Goal: Transaction & Acquisition: Obtain resource

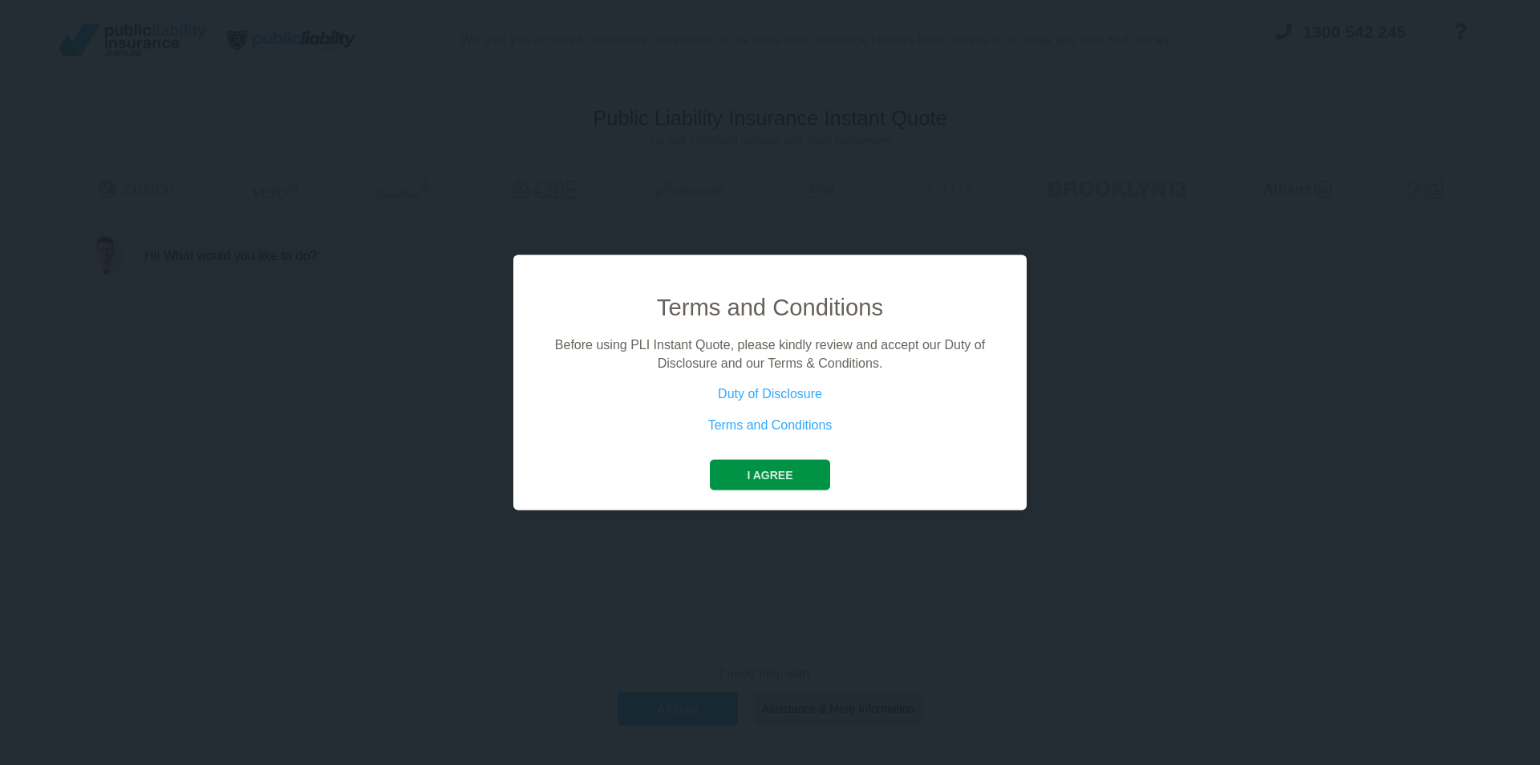
click at [761, 471] on button "I agree" at bounding box center [770, 475] width 120 height 30
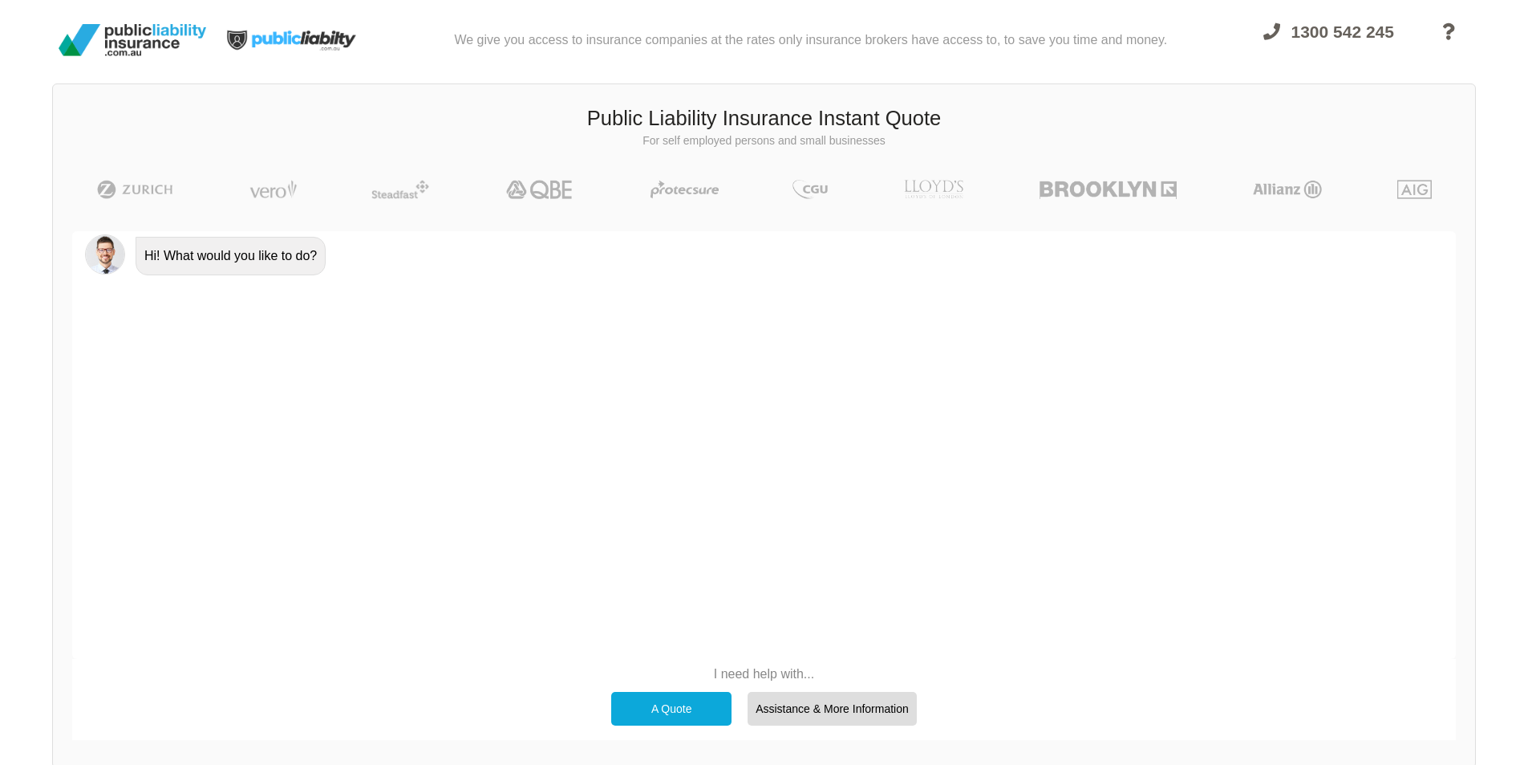
click at [655, 709] on div "A Quote" at bounding box center [671, 709] width 120 height 34
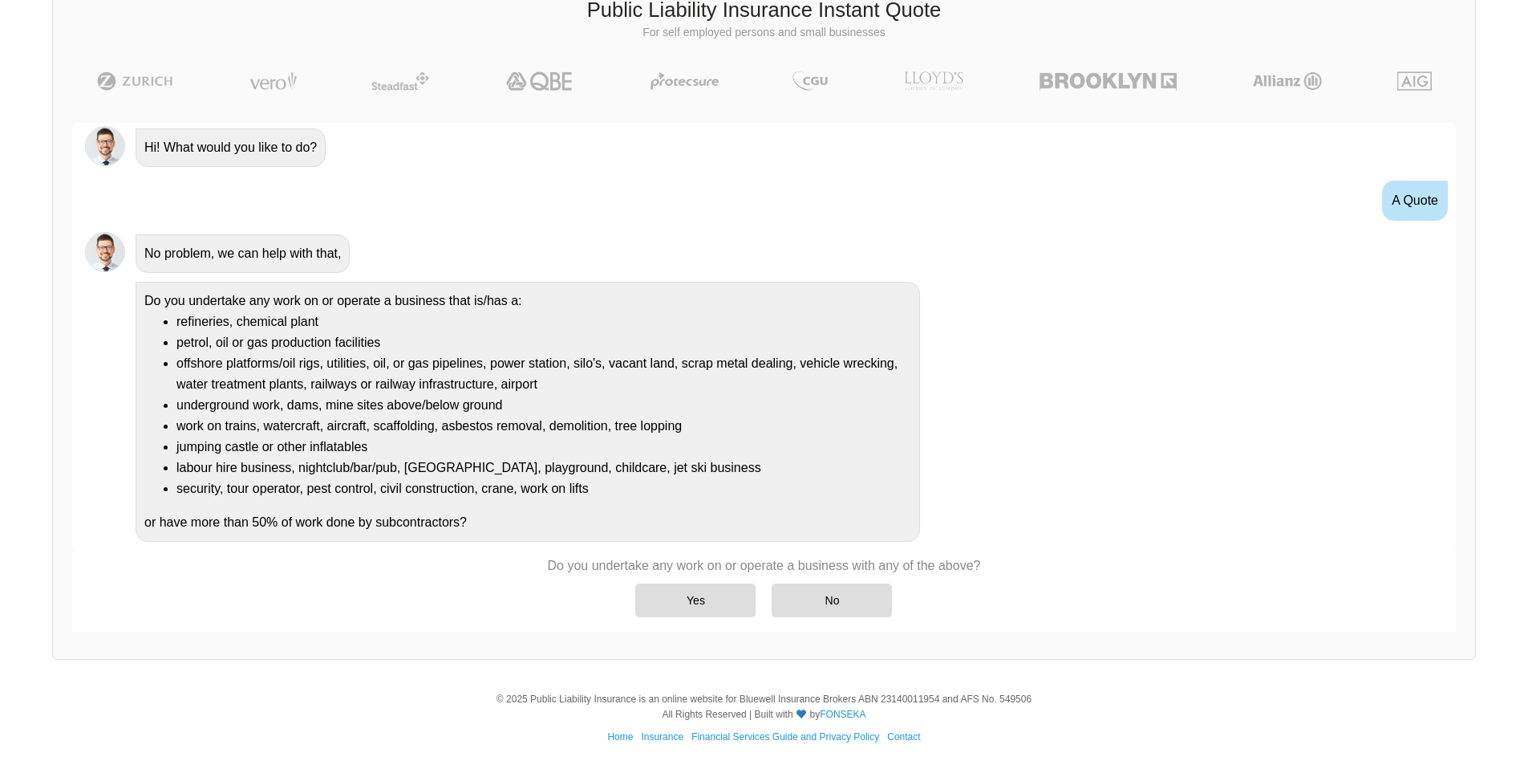
scroll to position [111, 0]
click at [850, 595] on div "No" at bounding box center [832, 598] width 120 height 34
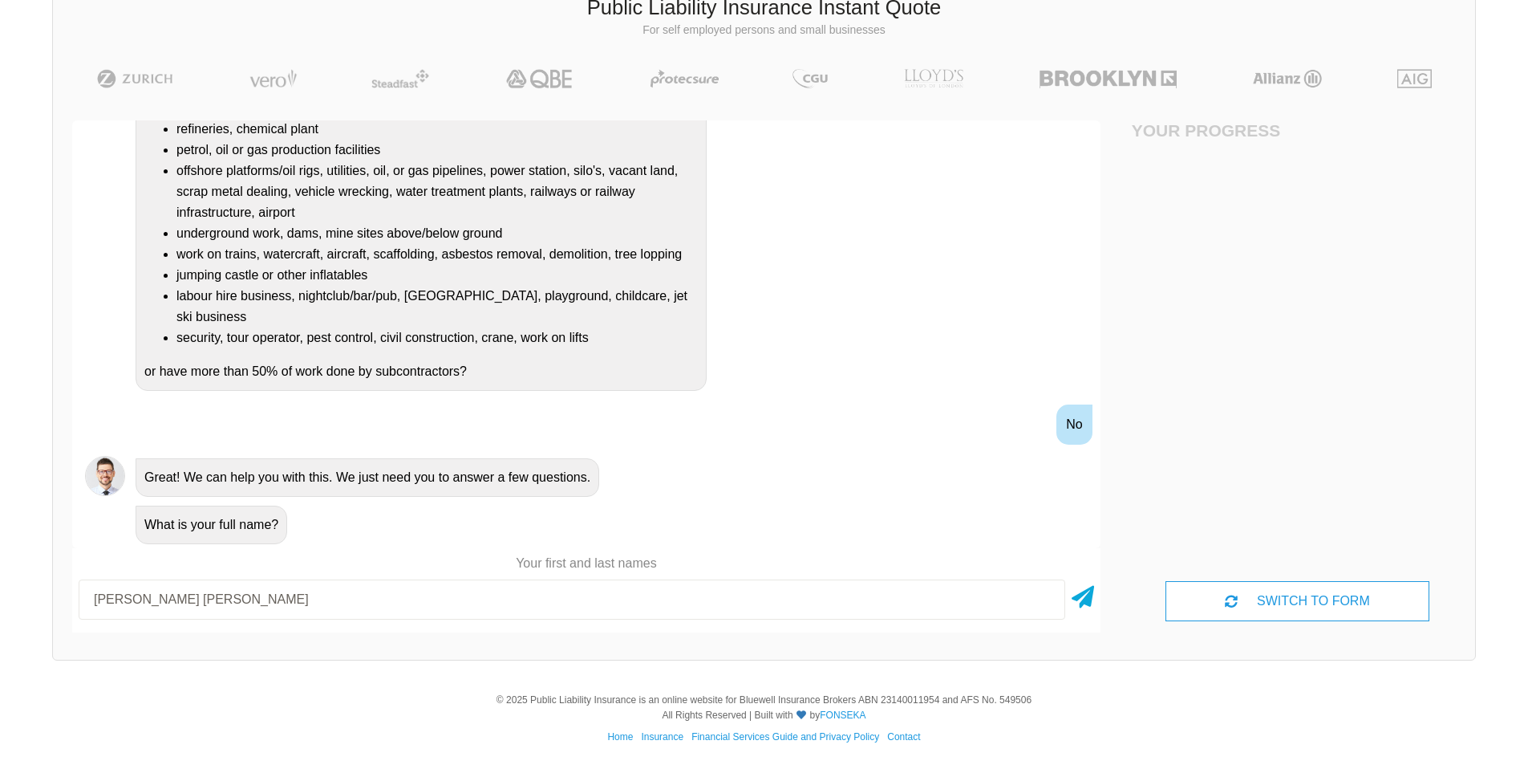
scroll to position [113, 0]
type input "[PERSON_NAME] [PERSON_NAME]"
click at [1089, 596] on icon at bounding box center [1083, 591] width 22 height 29
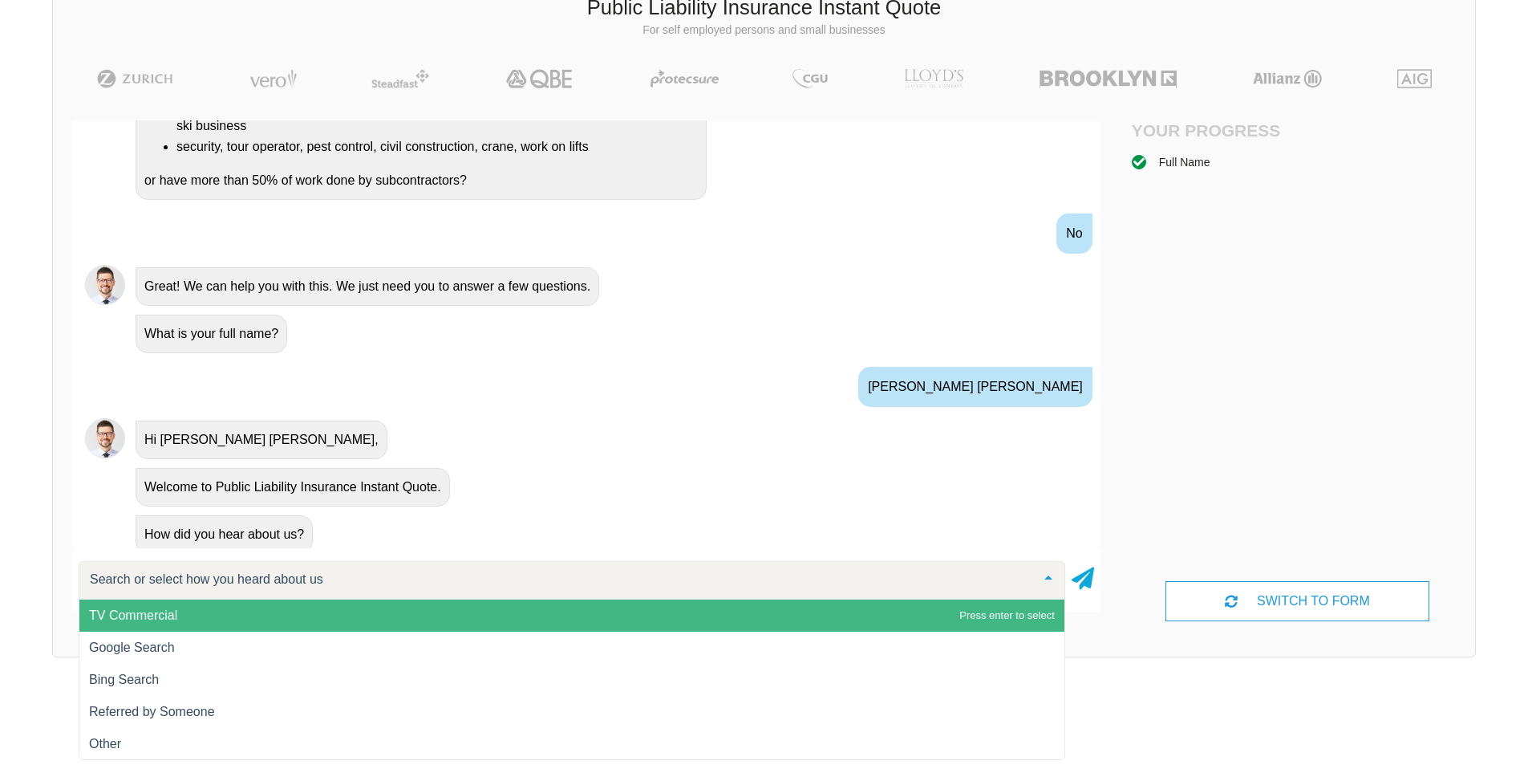
scroll to position [391, 0]
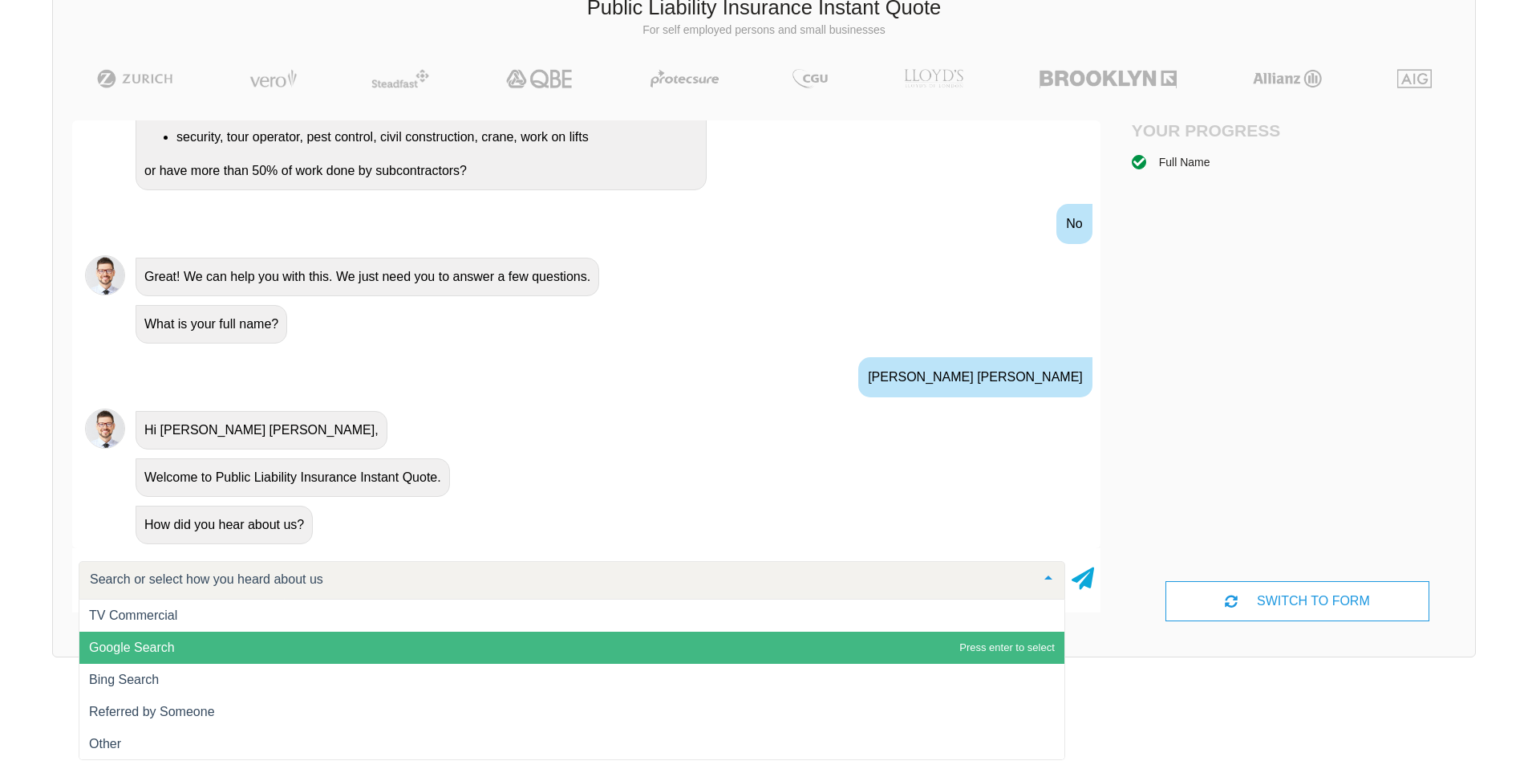
click at [176, 655] on span "Google Search" at bounding box center [571, 647] width 985 height 32
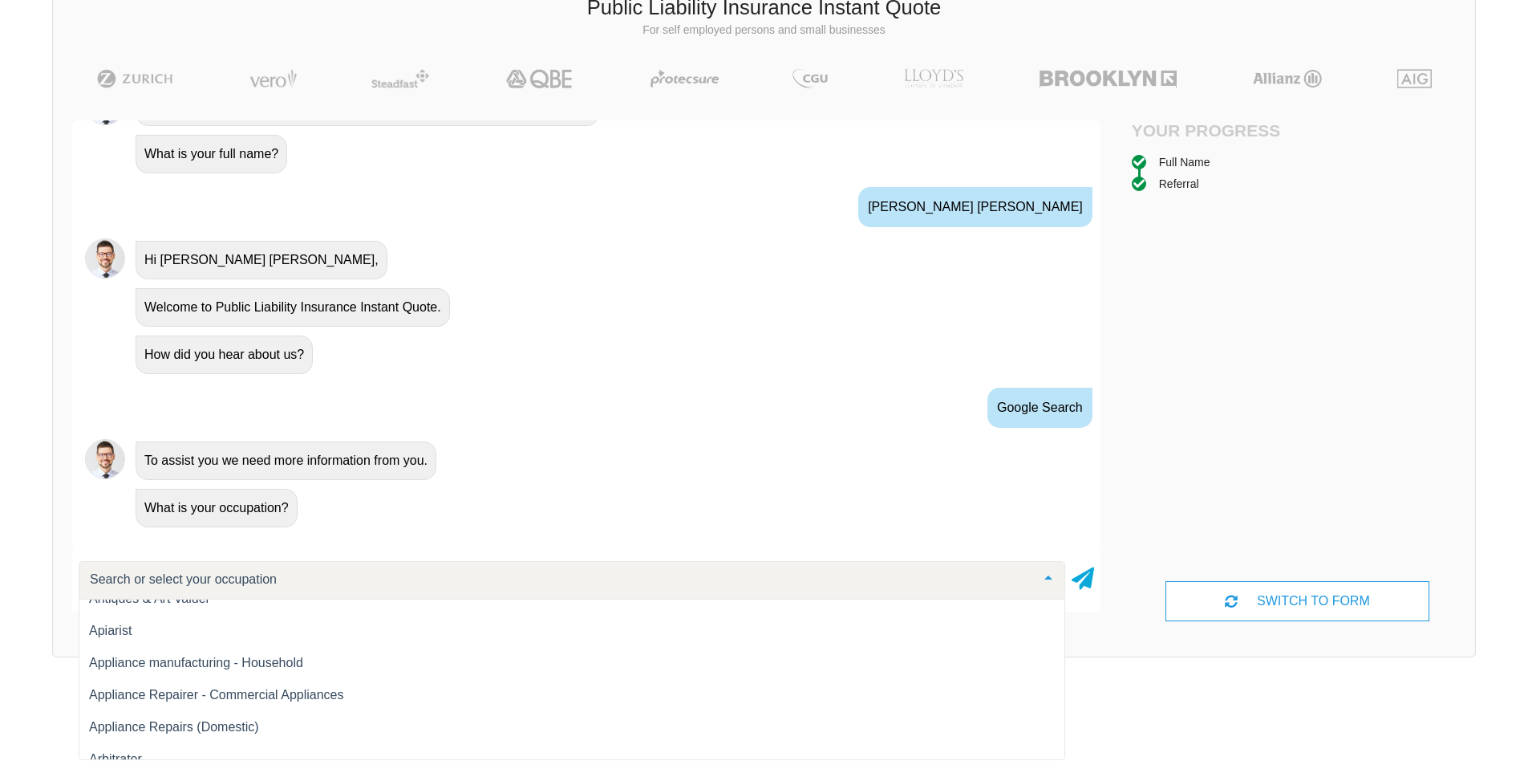
scroll to position [1043, 0]
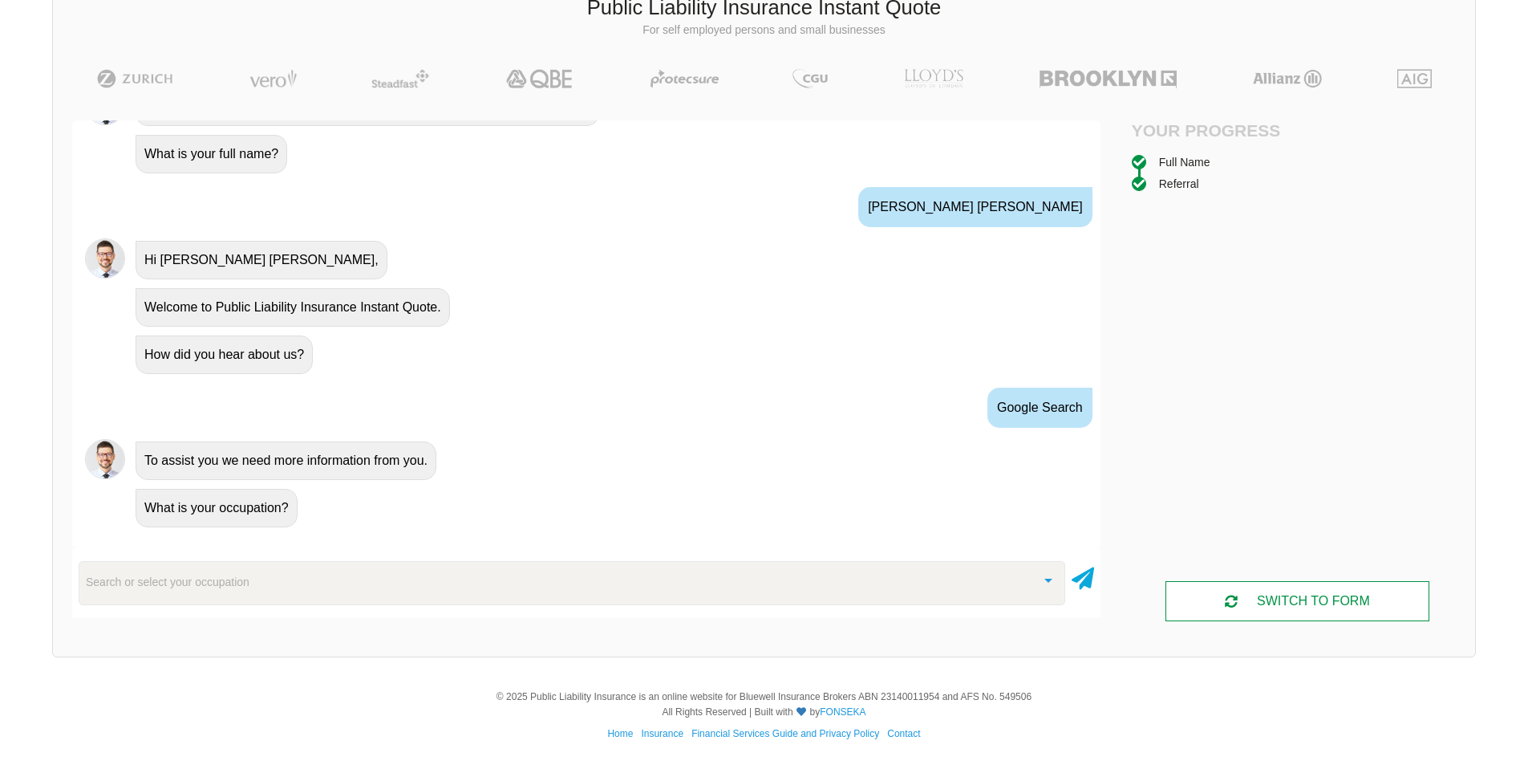
click at [1345, 590] on div "SWITCH TO FORM" at bounding box center [1297, 601] width 263 height 40
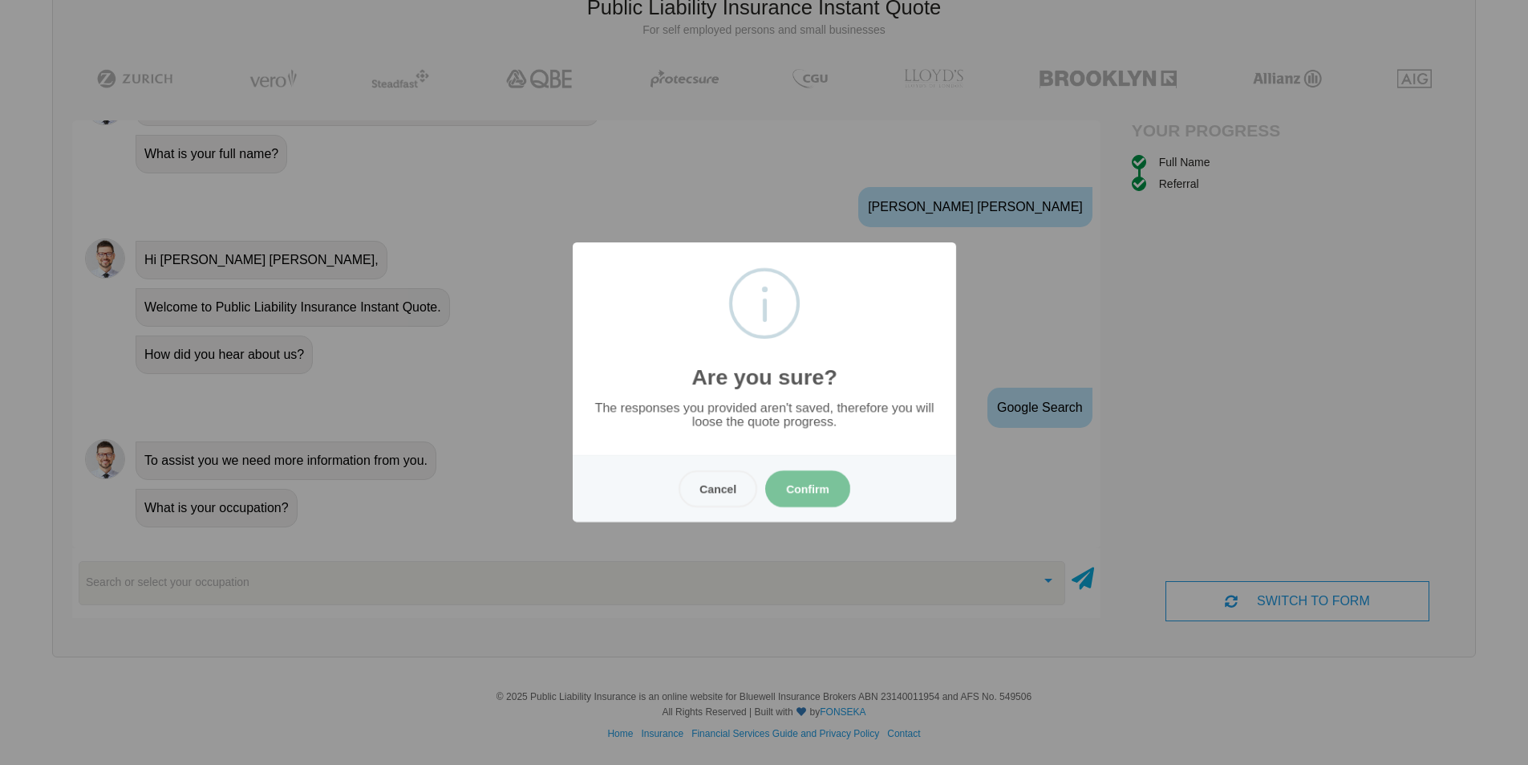
click at [799, 491] on button "Confirm" at bounding box center [807, 488] width 85 height 37
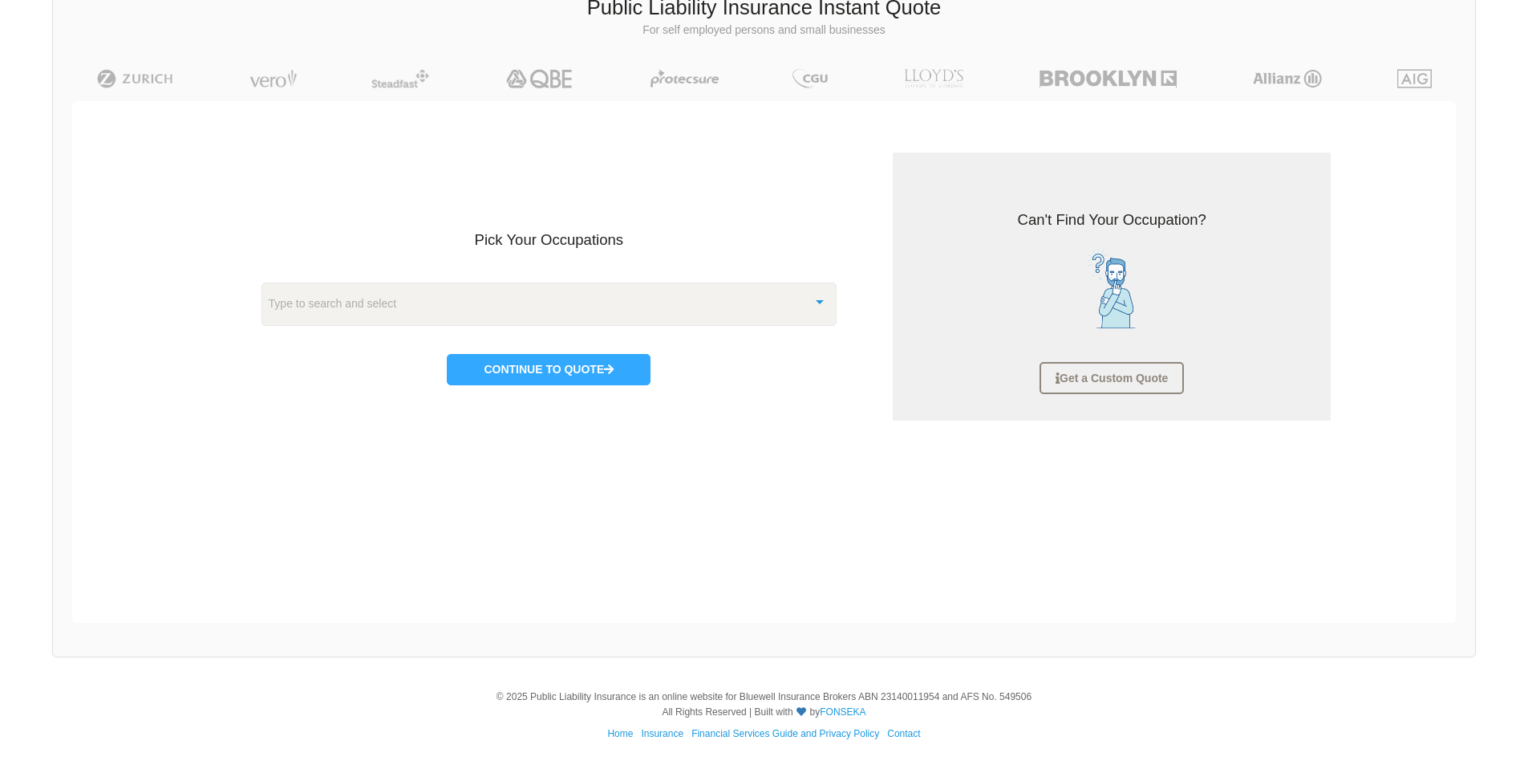
scroll to position [40, 0]
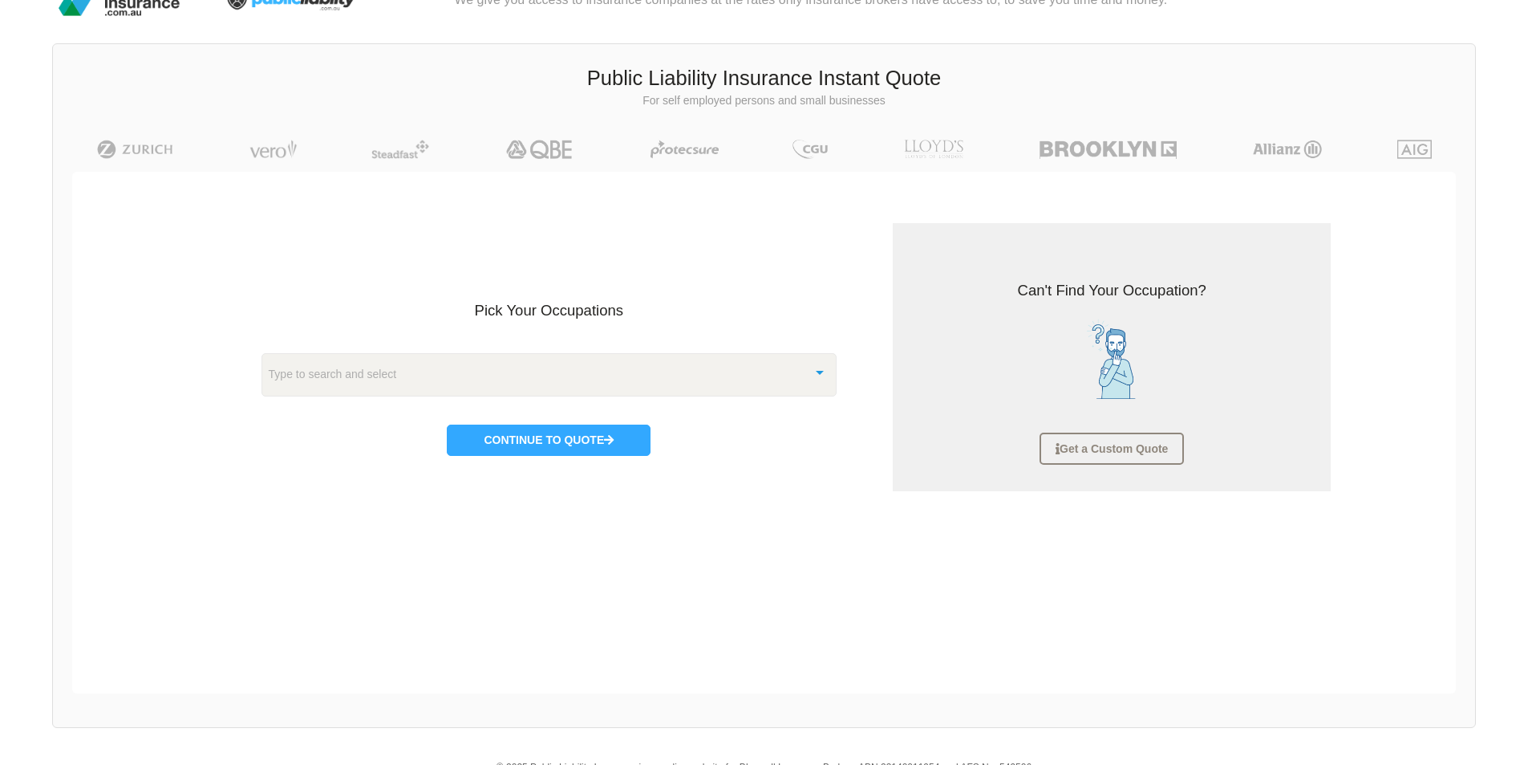
click at [548, 383] on div "Type to search and select" at bounding box center [550, 374] width 576 height 43
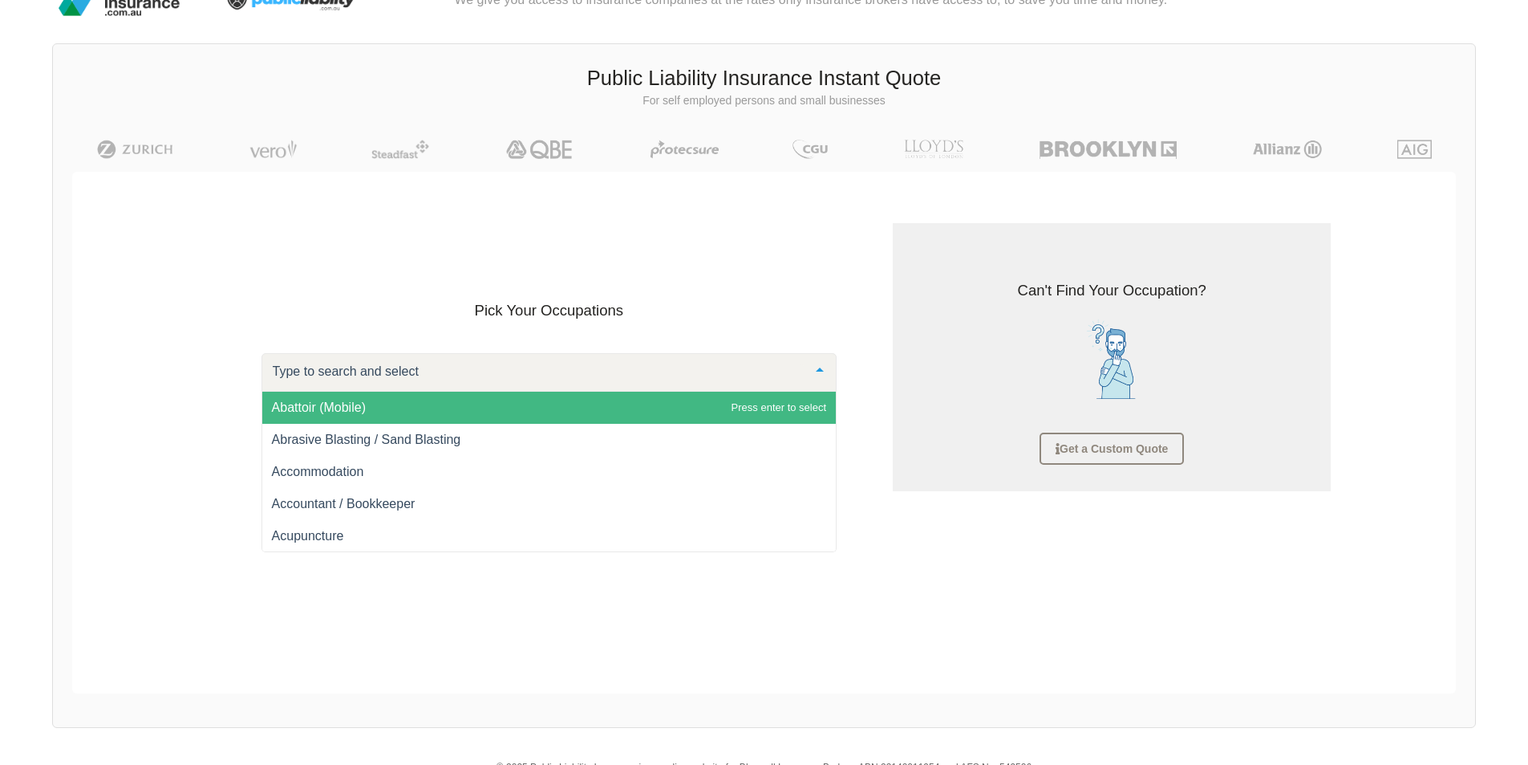
click at [733, 288] on div "Pick Your Occupations Abattoir (Mobile) Abrasive Blasting / Sand Blasting Accom…" at bounding box center [549, 349] width 653 height 253
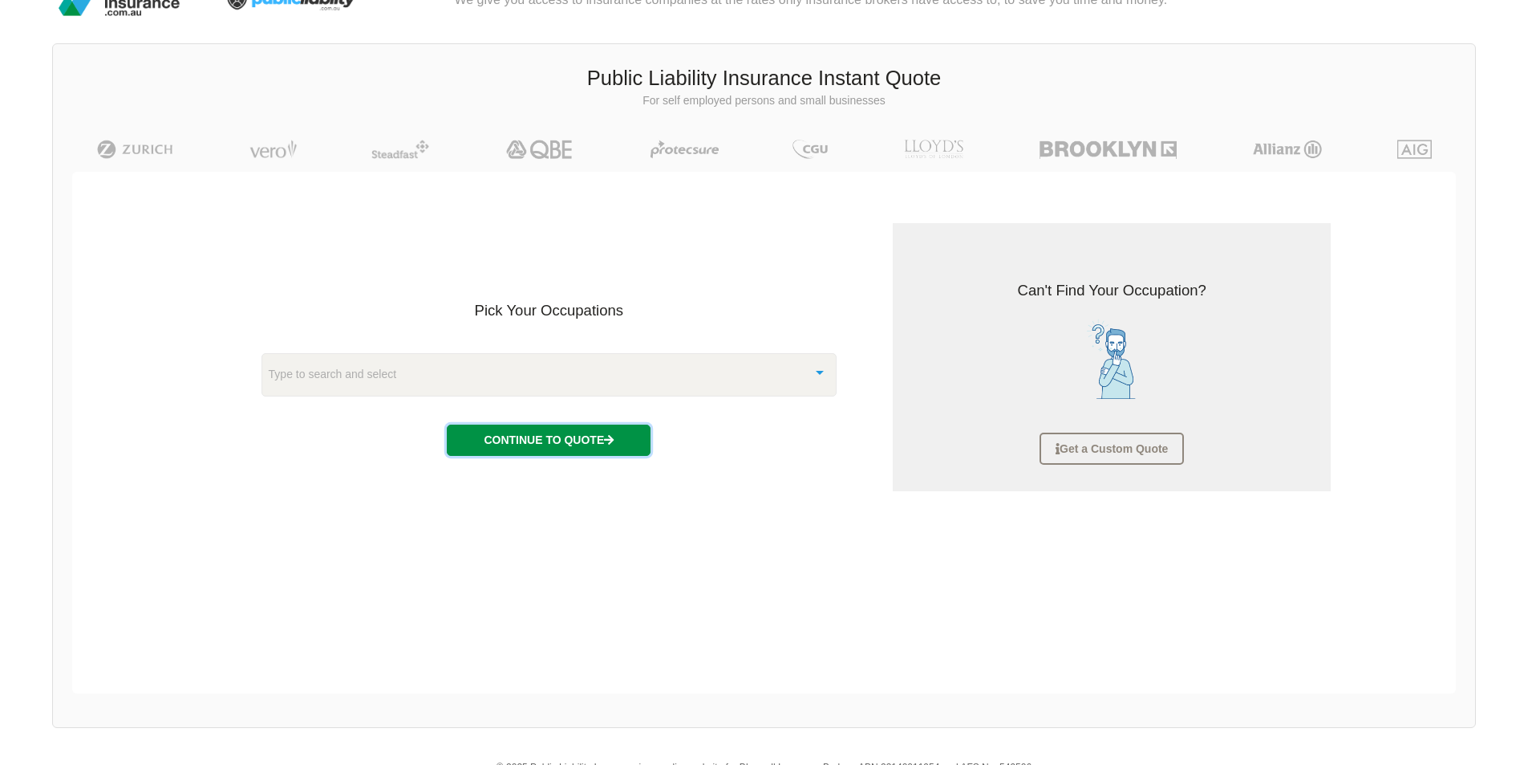
click at [546, 438] on button "Continue to Quote" at bounding box center [549, 439] width 204 height 30
click at [509, 377] on div "Type to search and select" at bounding box center [550, 374] width 576 height 43
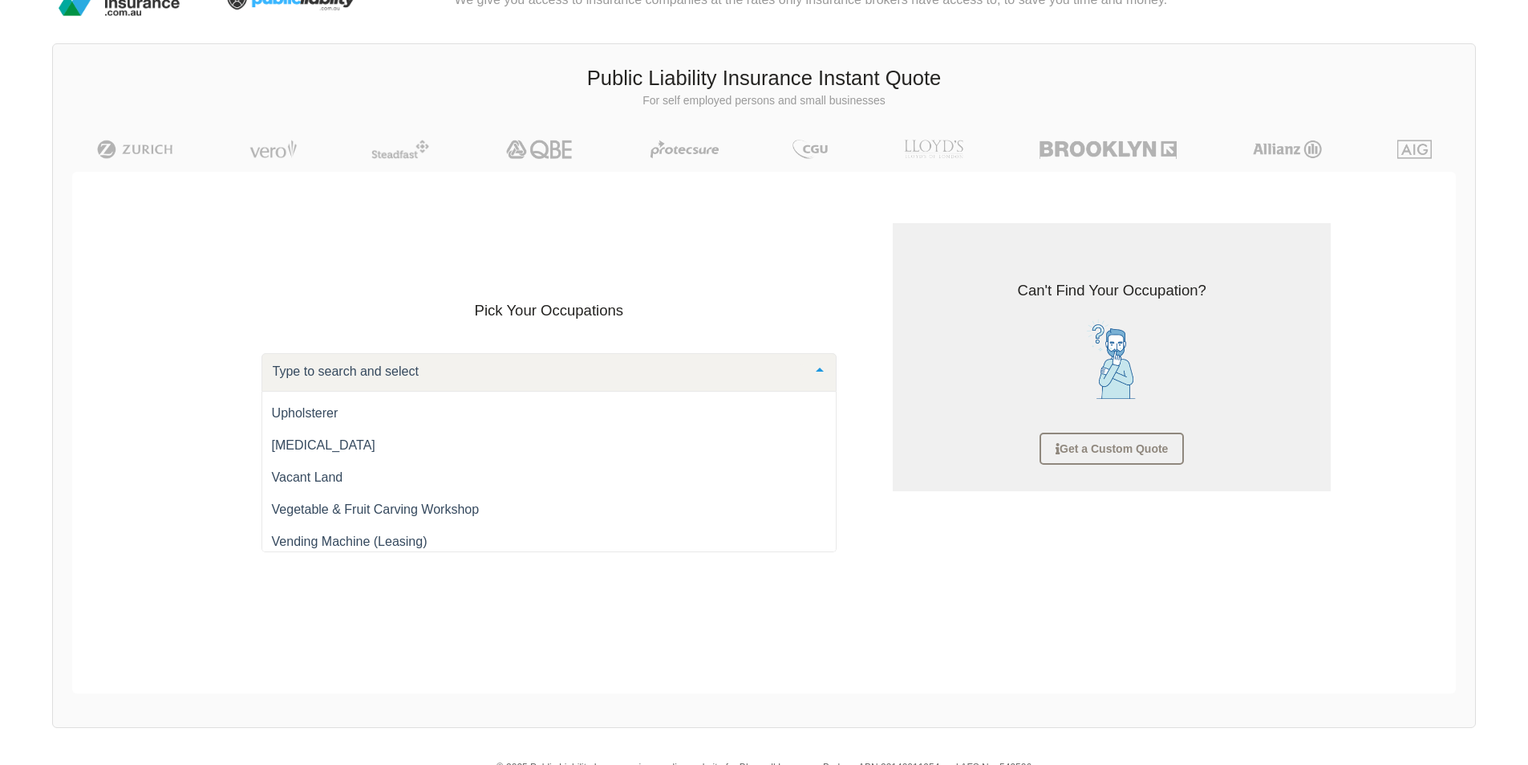
scroll to position [22068, 0]
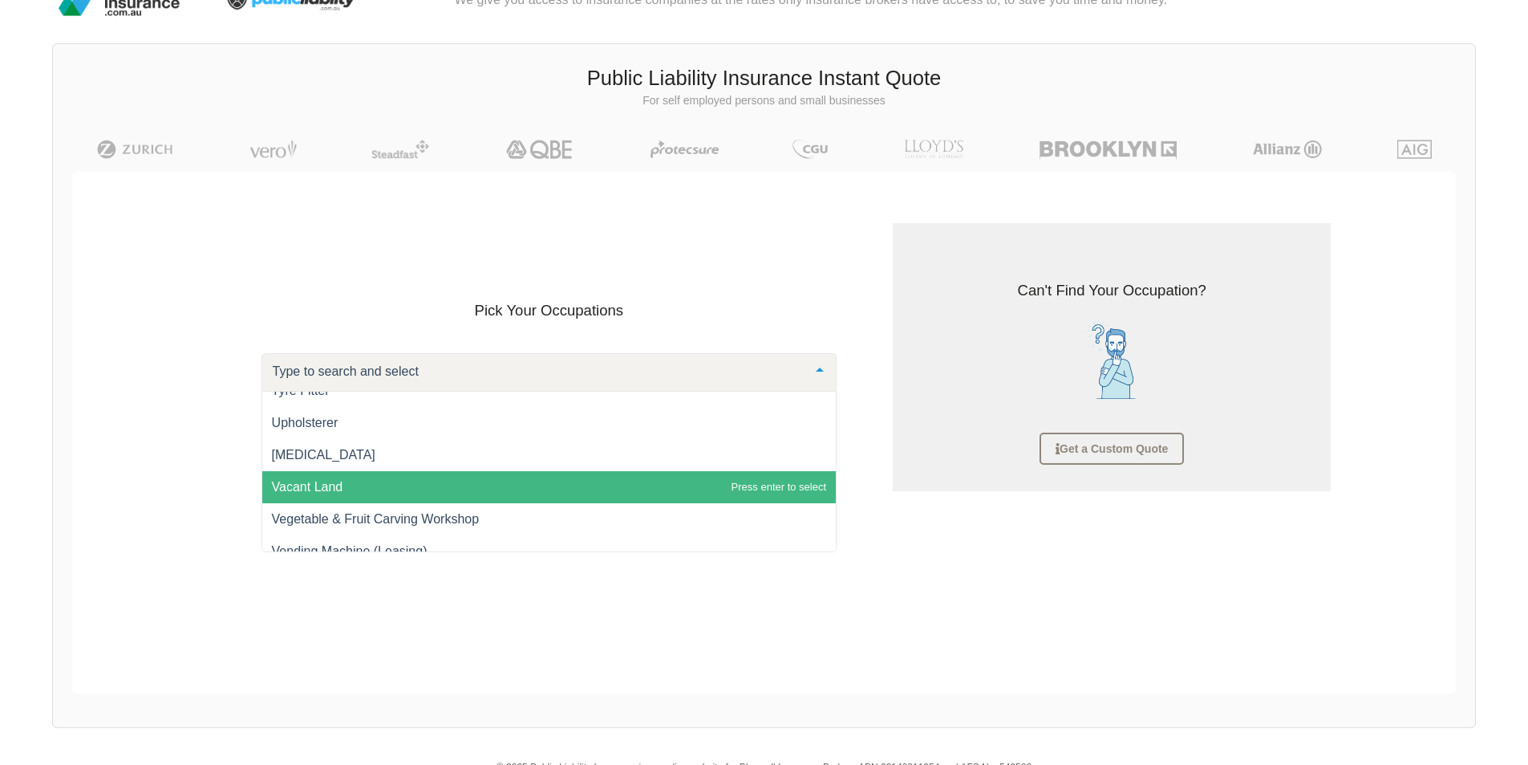
click at [305, 490] on span "Vacant Land" at bounding box center [307, 487] width 71 height 14
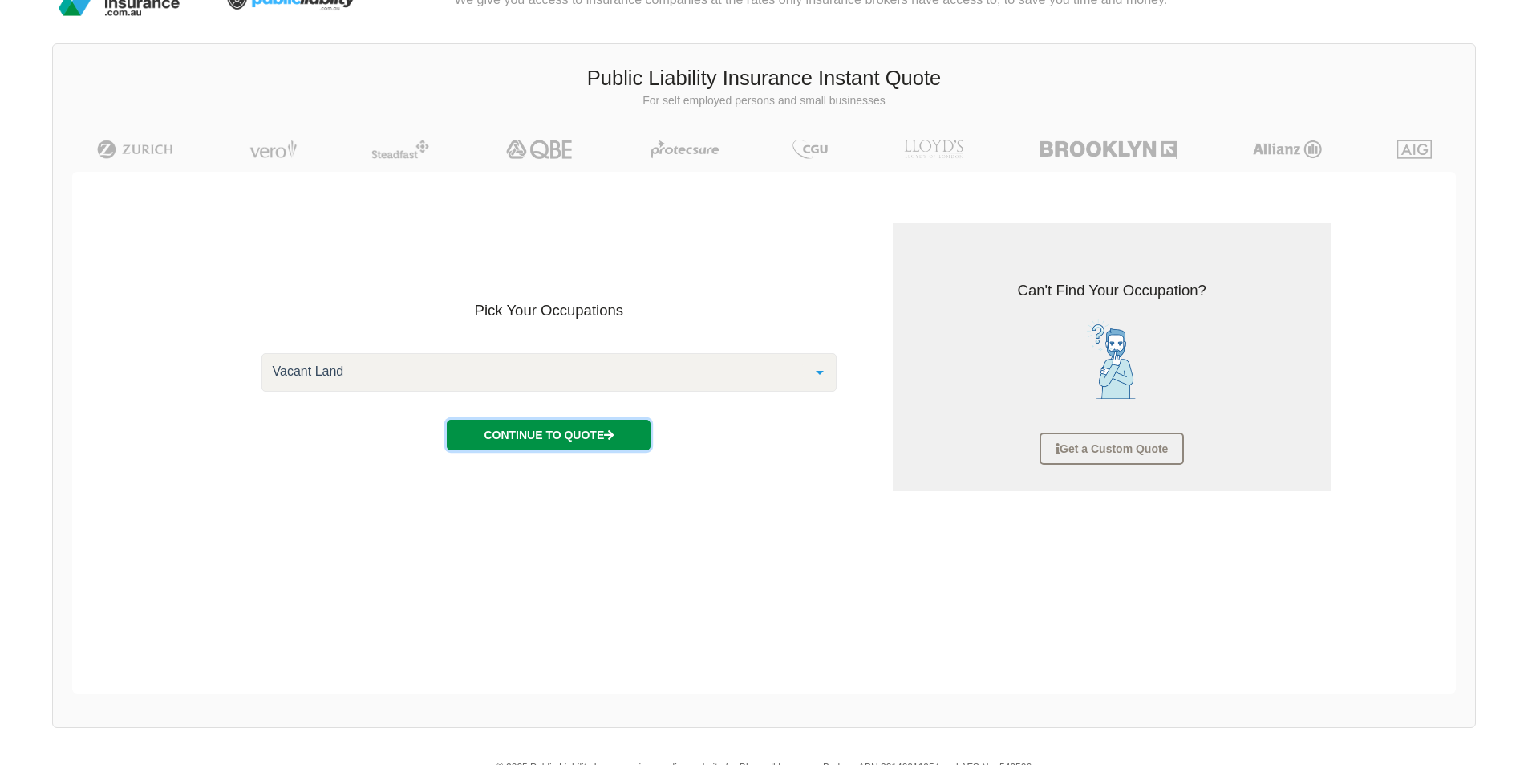
click at [522, 445] on button "Continue to Quote" at bounding box center [549, 435] width 204 height 30
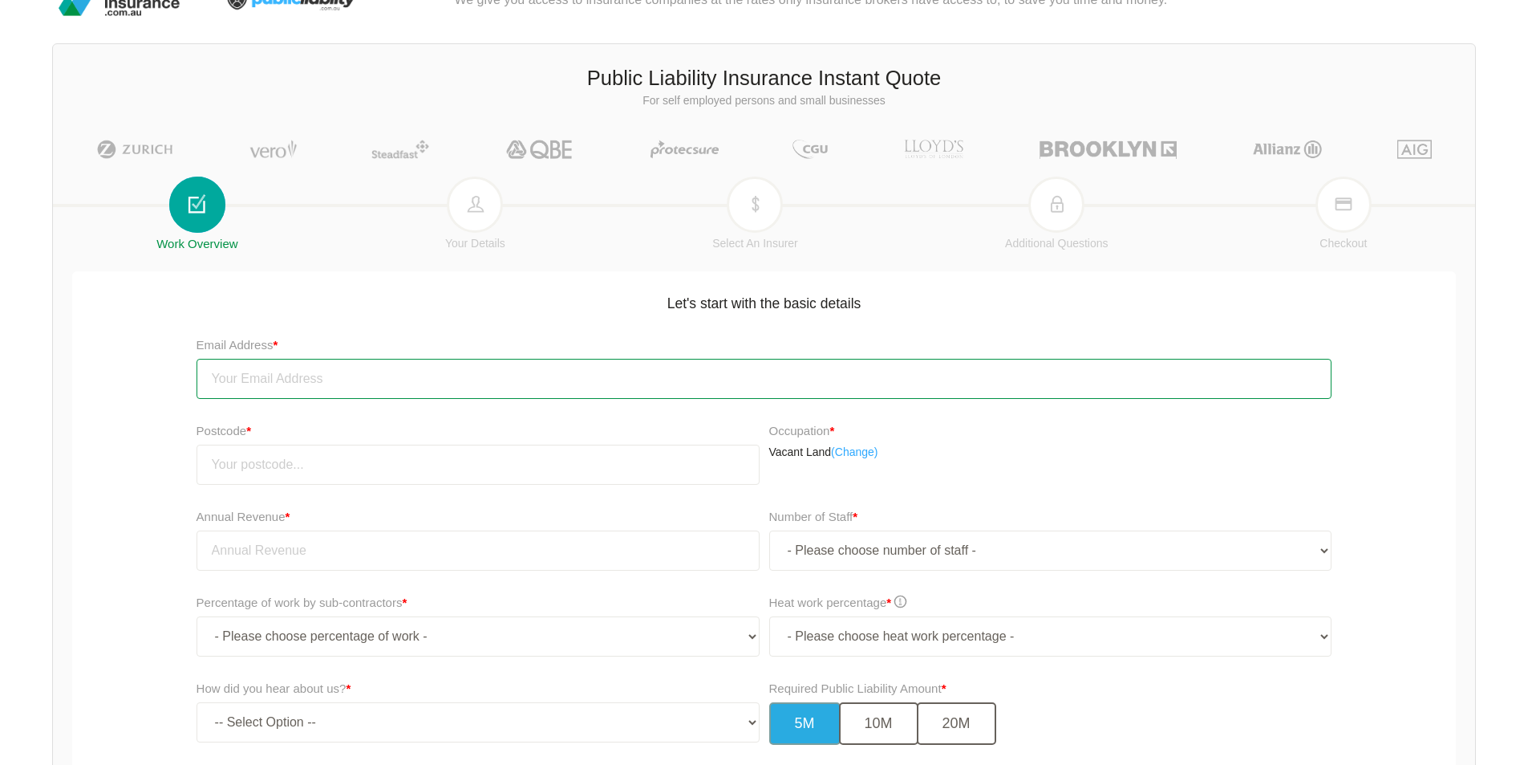
click at [375, 375] on input "email" at bounding box center [765, 379] width 1136 height 40
type input "[EMAIL_ADDRESS][DOMAIN_NAME]"
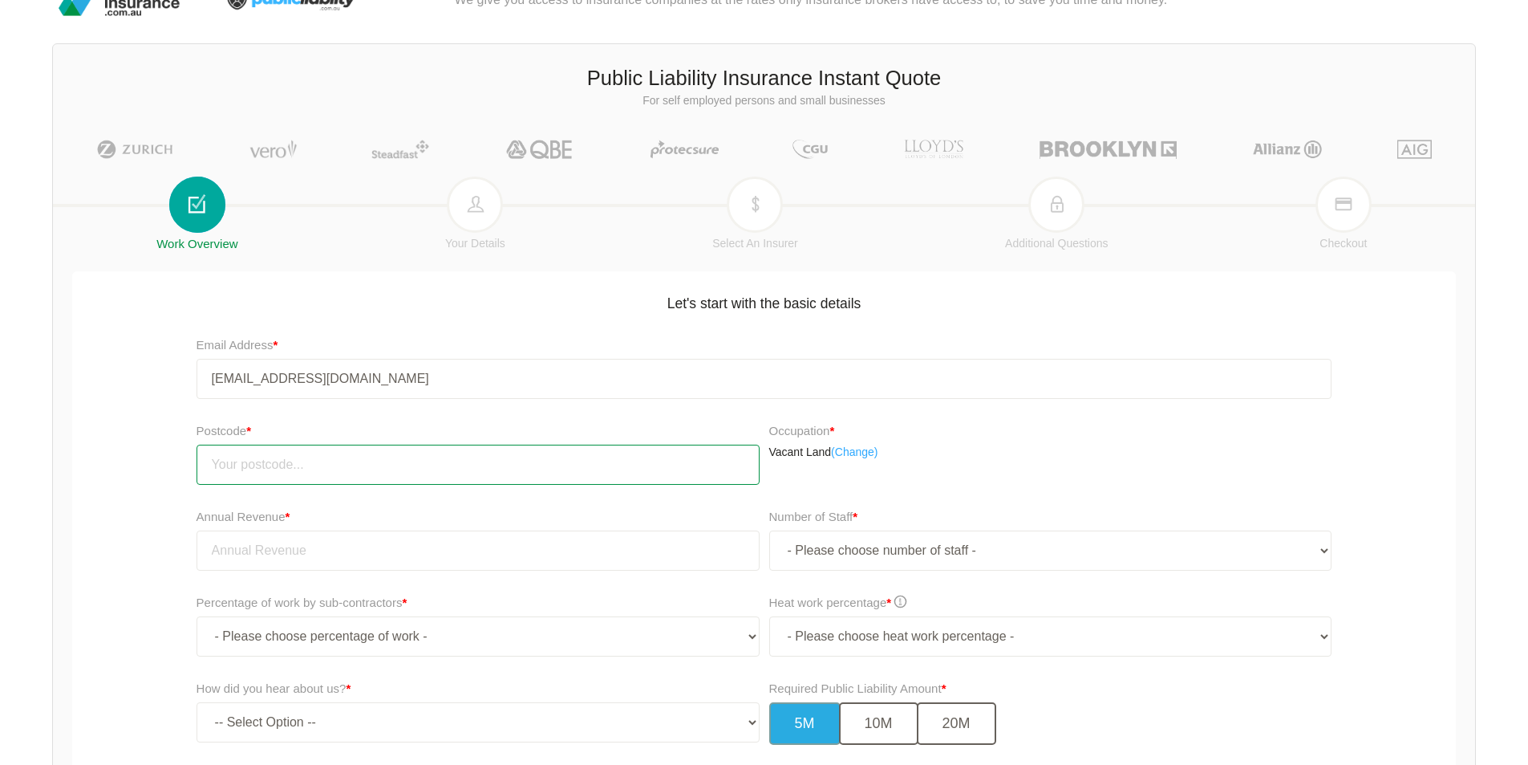
click at [365, 464] on input "number" at bounding box center [478, 464] width 563 height 40
type input "3015"
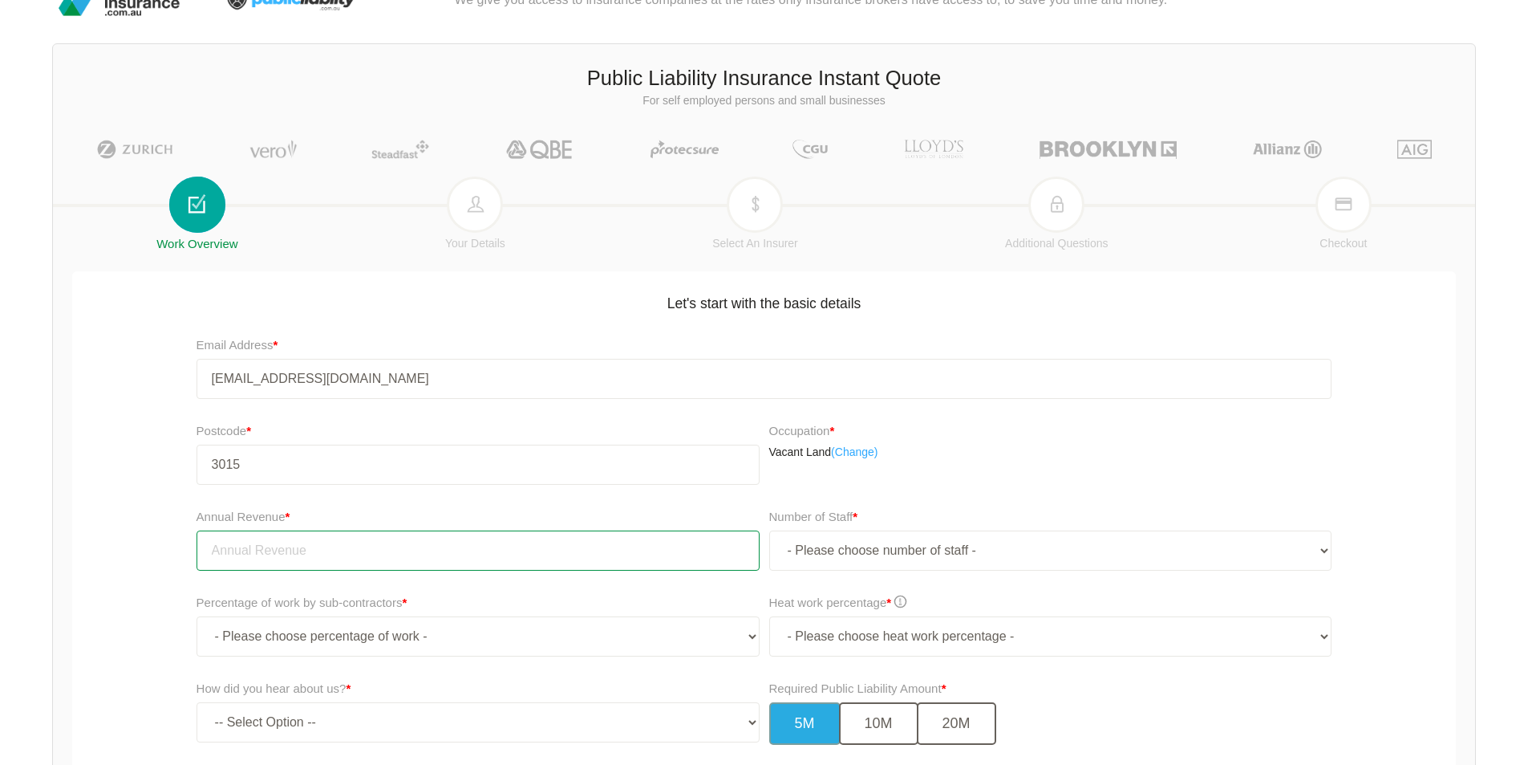
click at [334, 546] on input "tel" at bounding box center [478, 550] width 563 height 40
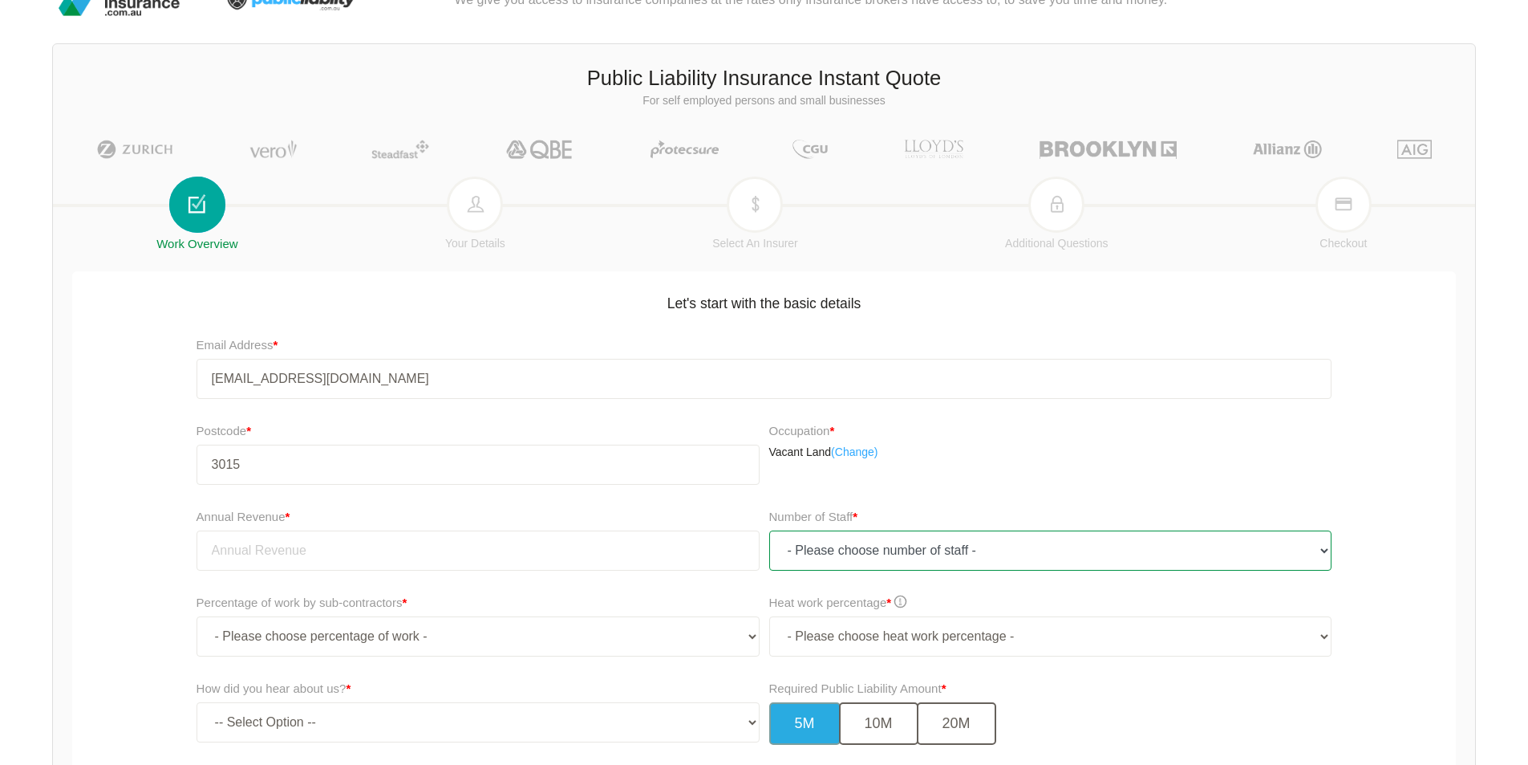
click at [1218, 547] on select "- Please choose number of staff - 1 2 3 4 5 6 7 8 9 10 11+" at bounding box center [1050, 550] width 563 height 40
click at [1323, 553] on select "- Please choose number of staff - 1 2 3 4 5 6 7 8 9 10 11+" at bounding box center [1050, 550] width 563 height 40
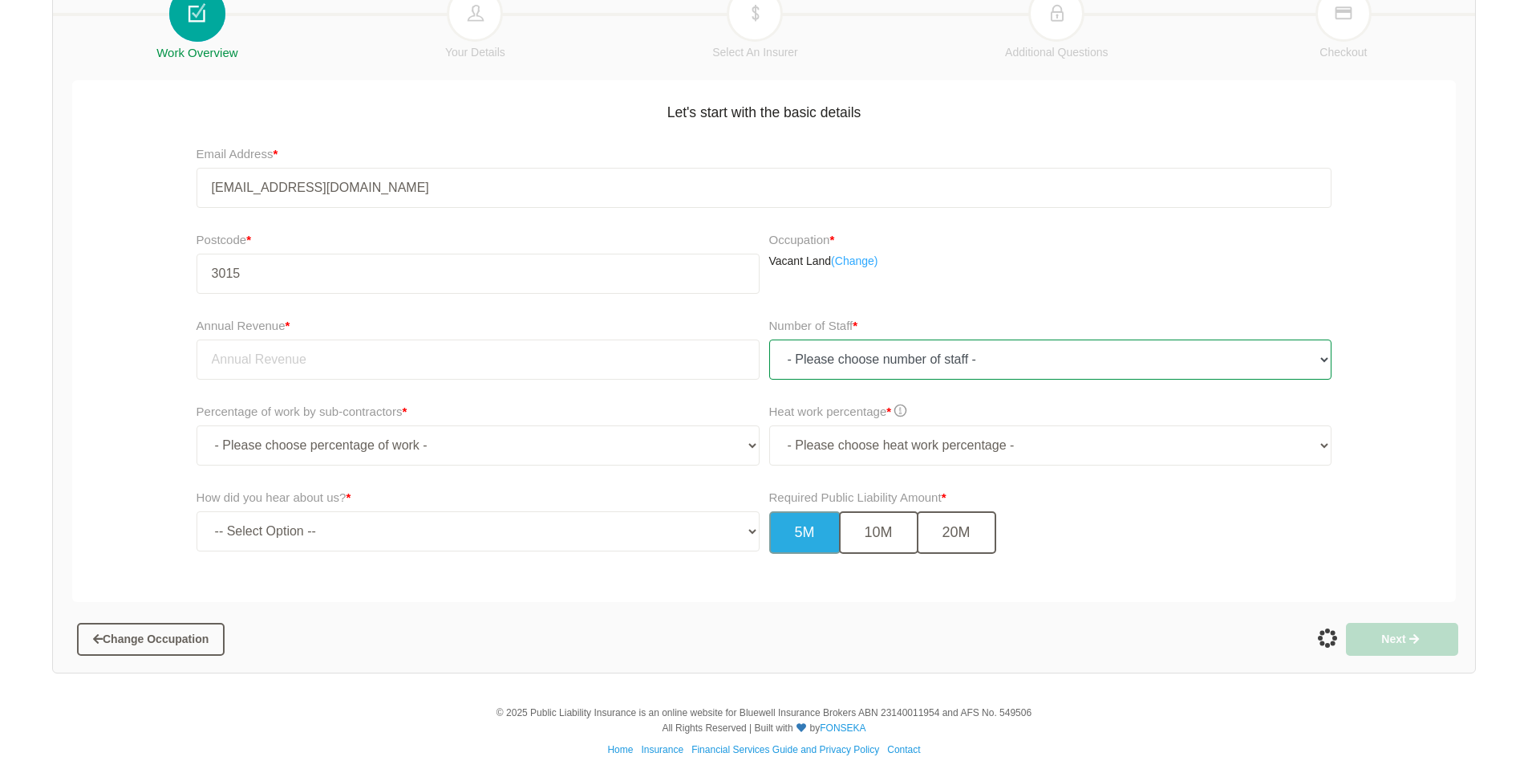
scroll to position [246, 0]
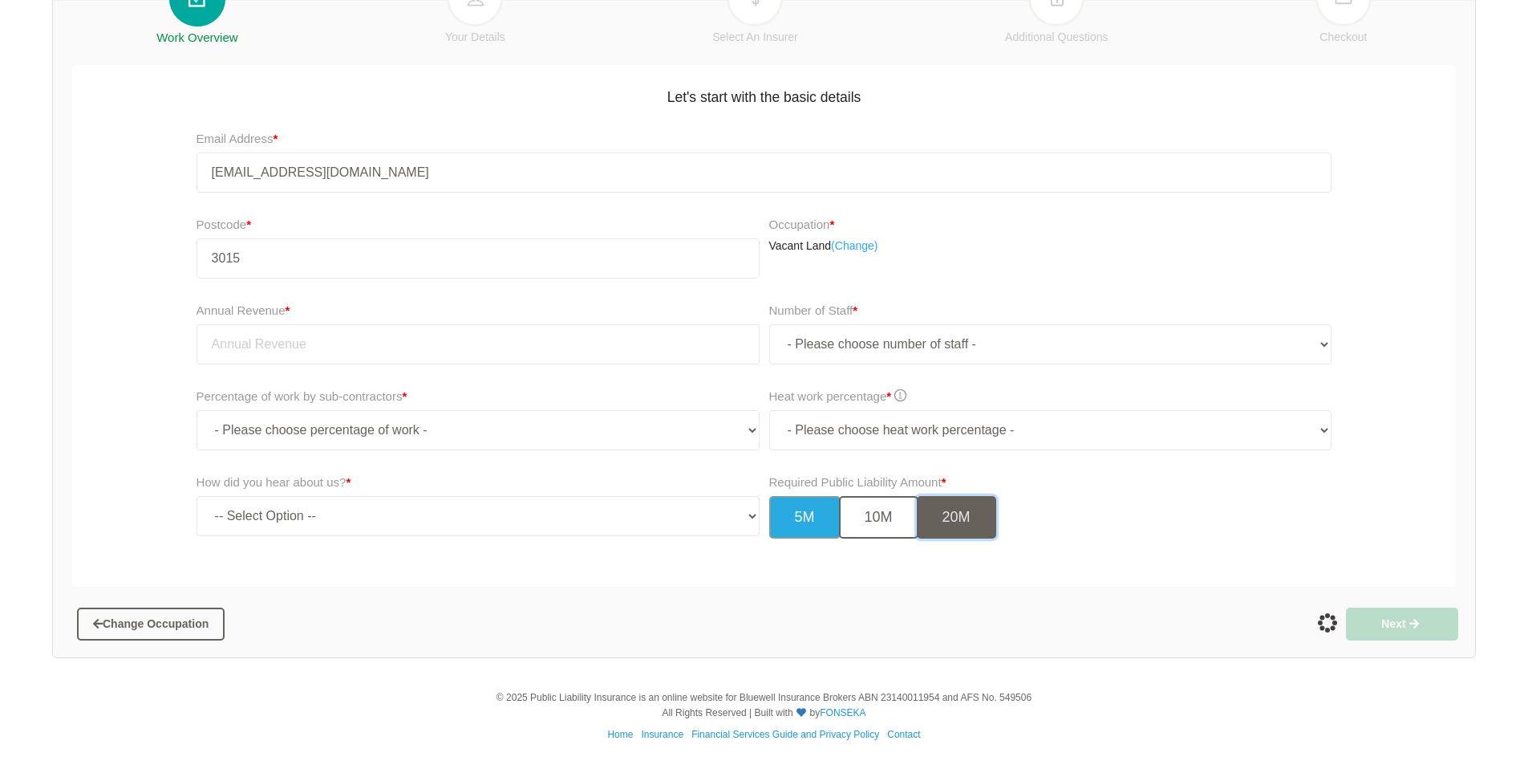
click at [959, 509] on button "20M" at bounding box center [956, 517] width 79 height 43
click at [668, 505] on select "-- Select Option -- TV Commercial Google Search Bing Search Referred by Someone…" at bounding box center [478, 516] width 563 height 40
select select "google"
click at [197, 496] on select "-- Select Option -- TV Commercial Google Search Bing Search Referred by Someone…" at bounding box center [478, 516] width 563 height 40
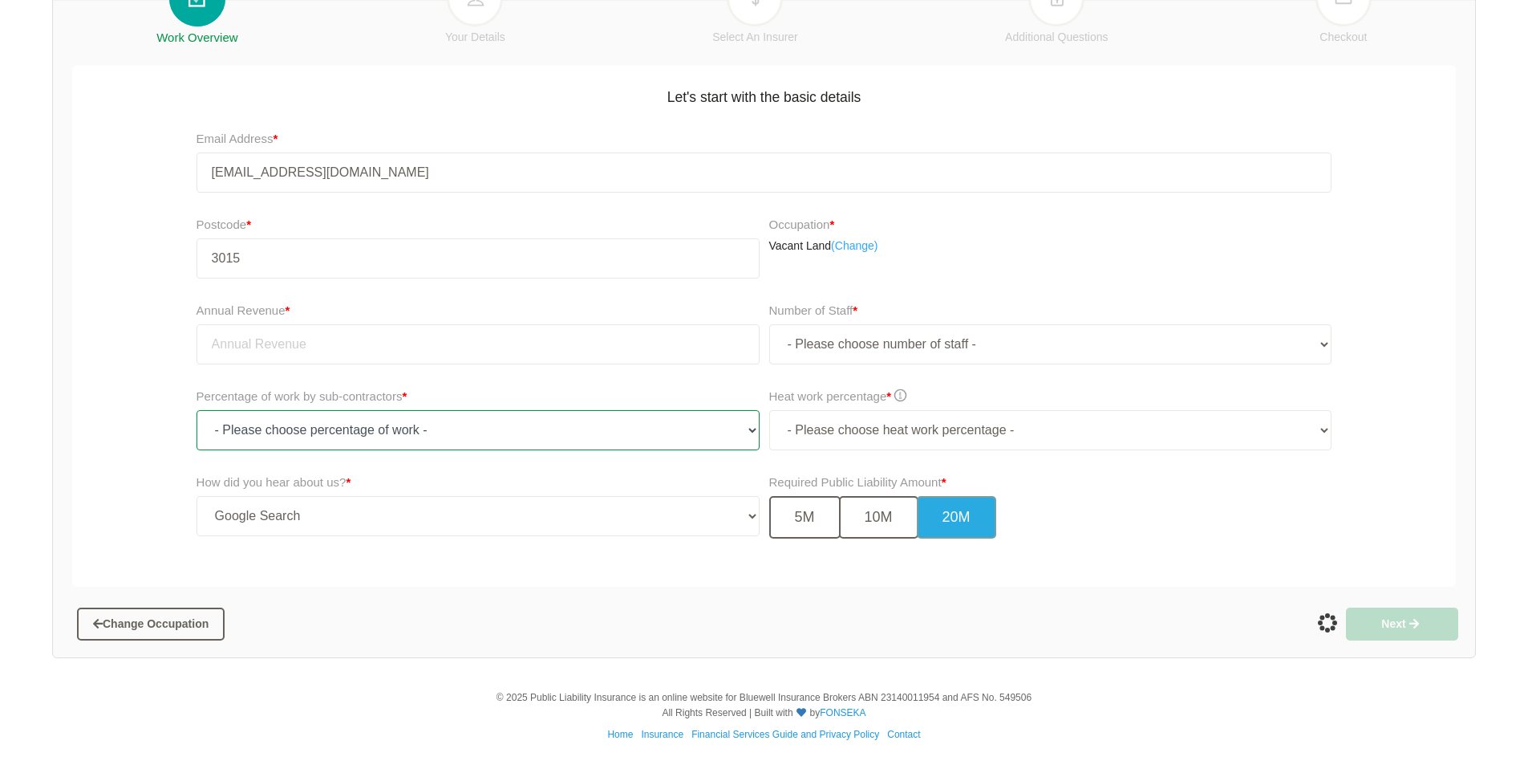
click at [464, 428] on select "- Please choose percentage of work - 0% 0 to 9.99% 10% to 19.99% 20% to 29.99% …" at bounding box center [478, 430] width 563 height 40
select select "0"
click at [197, 410] on select "- Please choose percentage of work - 0% 0 to 9.99% 10% to 19.99% 20% to 29.99% …" at bounding box center [478, 430] width 563 height 40
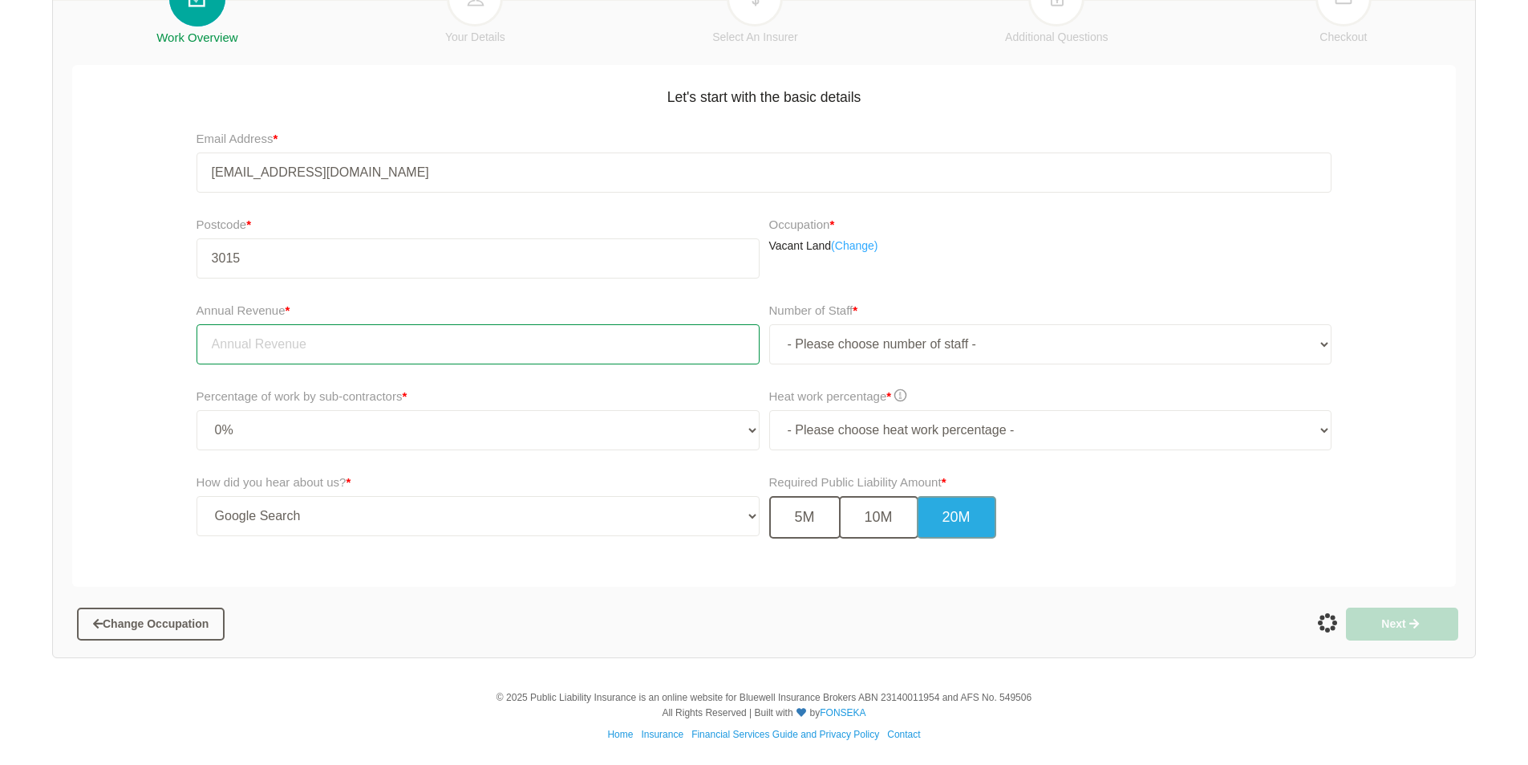
click at [427, 345] on input "tel" at bounding box center [478, 344] width 563 height 40
type input "0.00"
click at [1123, 358] on select "- Please choose number of staff - 1 2 3 4 5 6 7 8 9 10 11+" at bounding box center [1050, 344] width 563 height 40
click at [769, 324] on select "- Please choose number of staff - 1 2 3 4 5 6 7 8 9 10 11+" at bounding box center [1050, 344] width 563 height 40
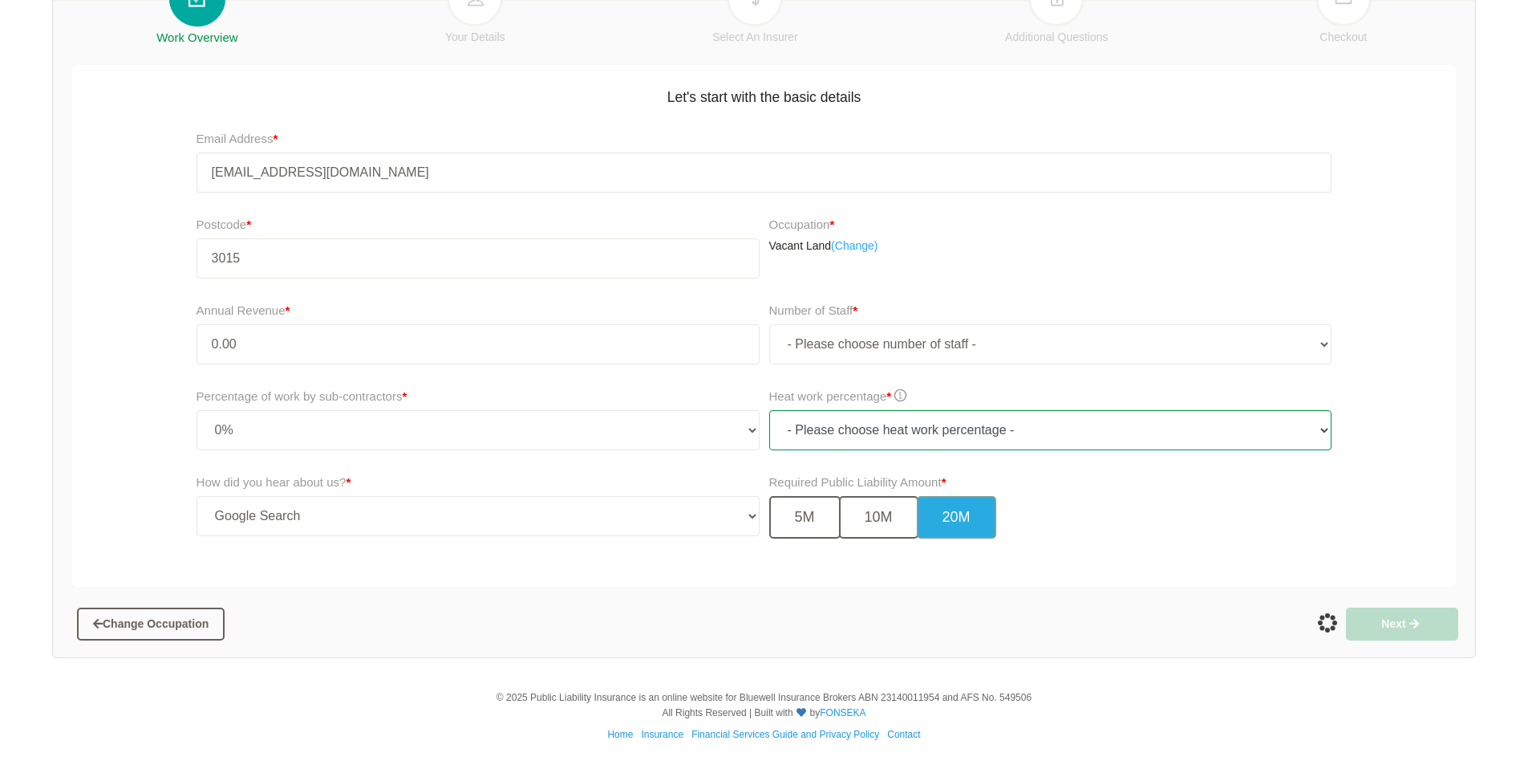
click at [927, 423] on select "- Please choose heat work percentage - 0% 0 to 5% Above 5%" at bounding box center [1050, 430] width 563 height 40
select select "0"
click at [769, 410] on select "- Please choose heat work percentage - 0% 0 to 5% Above 5%" at bounding box center [1050, 430] width 563 height 40
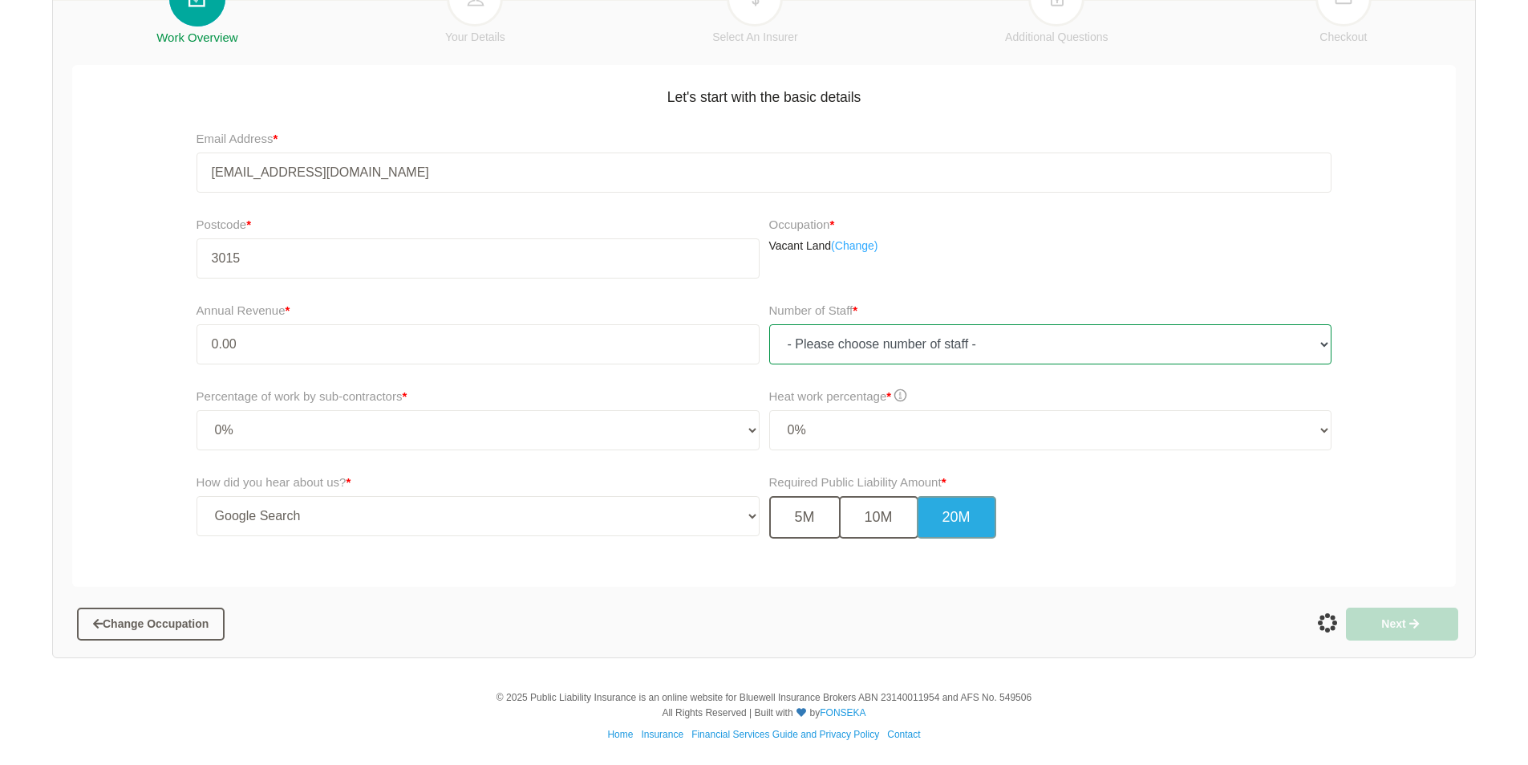
click at [822, 343] on select "- Please choose number of staff - 1 2 3 4 5 6 7 8 9 10 11+" at bounding box center [1050, 344] width 563 height 40
select select "1"
click at [769, 324] on select "- Please choose number of staff - 1 2 3 4 5 6 7 8 9 10 11+" at bounding box center [1050, 344] width 563 height 40
click at [1212, 342] on select "- Please choose number of staff - 1 2 3 4 5 6 7 8 9 10 11+" at bounding box center [1050, 344] width 563 height 40
click at [769, 324] on select "- Please choose number of staff - 1 2 3 4 5 6 7 8 9 10 11+" at bounding box center [1050, 344] width 563 height 40
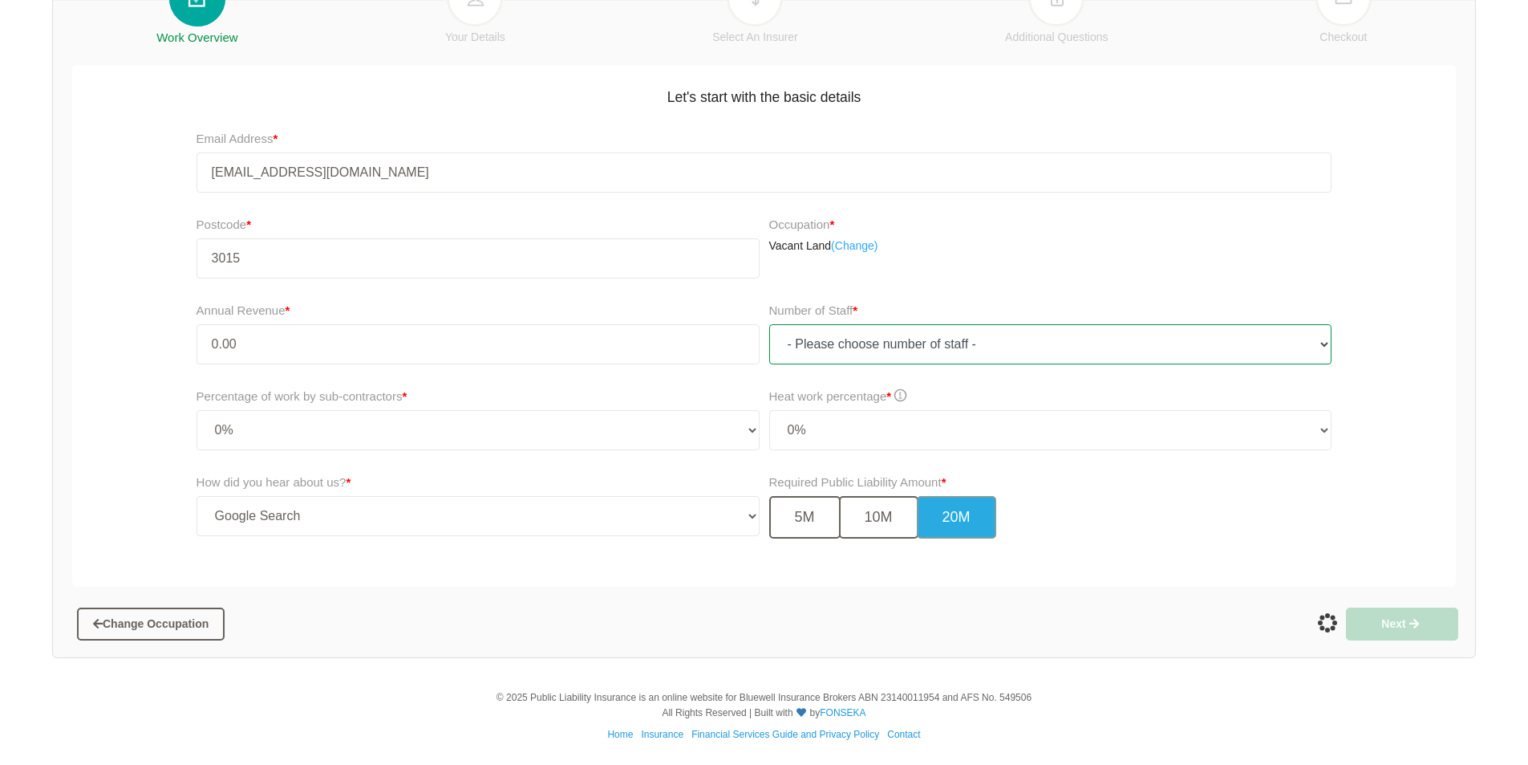
click at [1259, 349] on select "- Please choose number of staff - 1 2 3 4 5 6 7 8 9 10 11+" at bounding box center [1050, 344] width 563 height 40
select select "1"
click at [769, 324] on select "- Please choose number of staff - 1 2 3 4 5 6 7 8 9 10 11+" at bounding box center [1050, 344] width 563 height 40
click at [1427, 622] on button "Next" at bounding box center [1402, 623] width 112 height 32
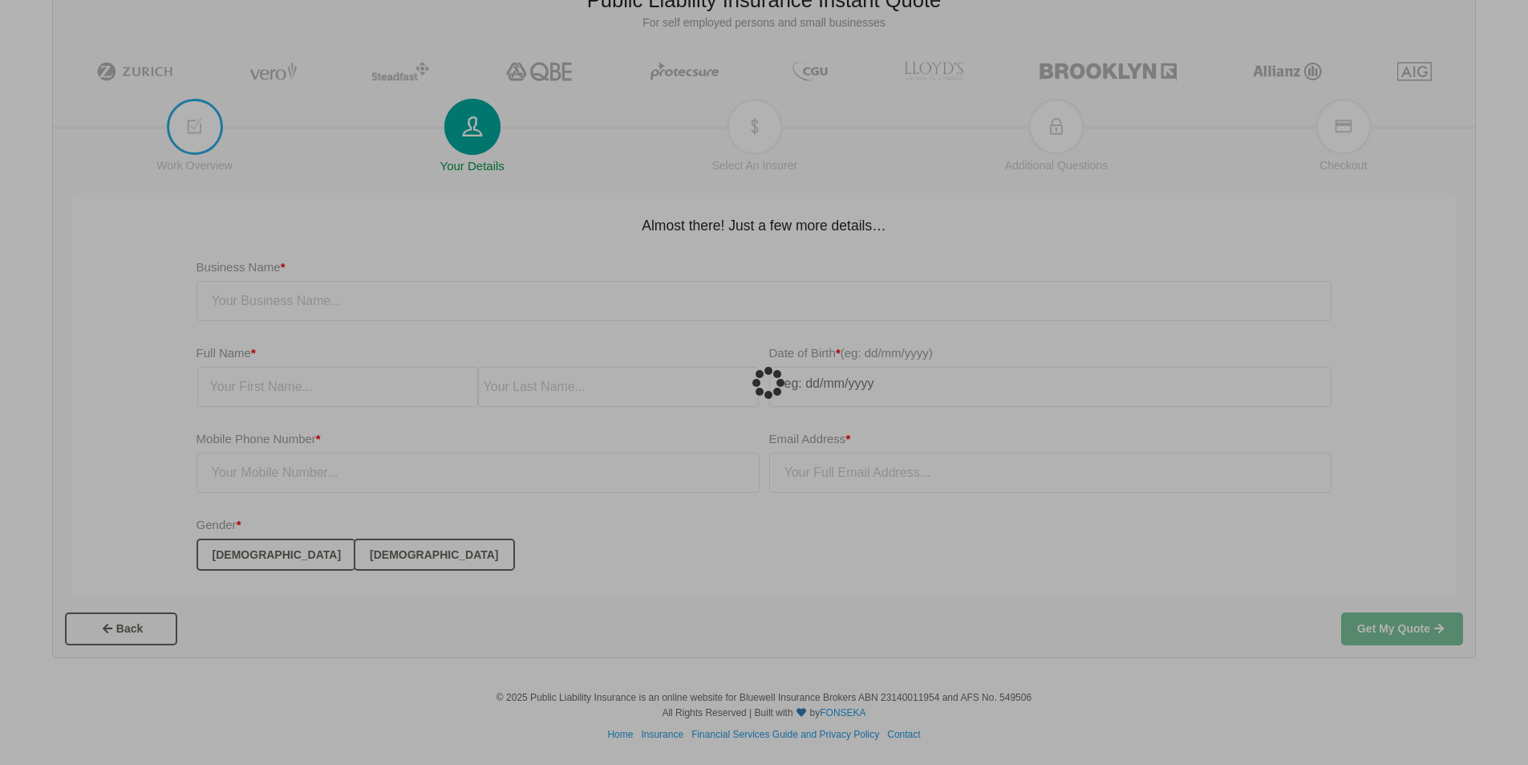
scroll to position [40, 0]
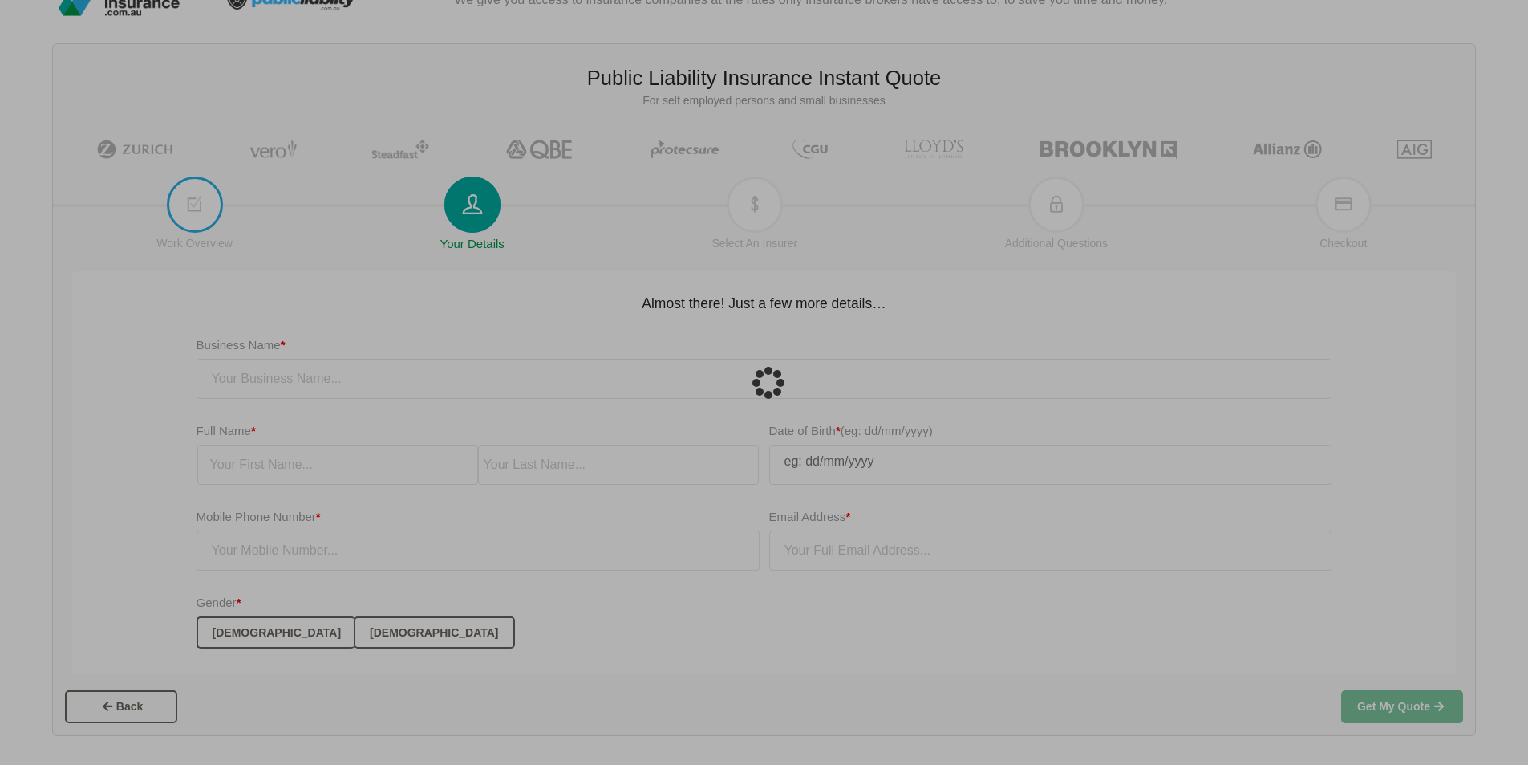
type input "[EMAIL_ADDRESS][DOMAIN_NAME]"
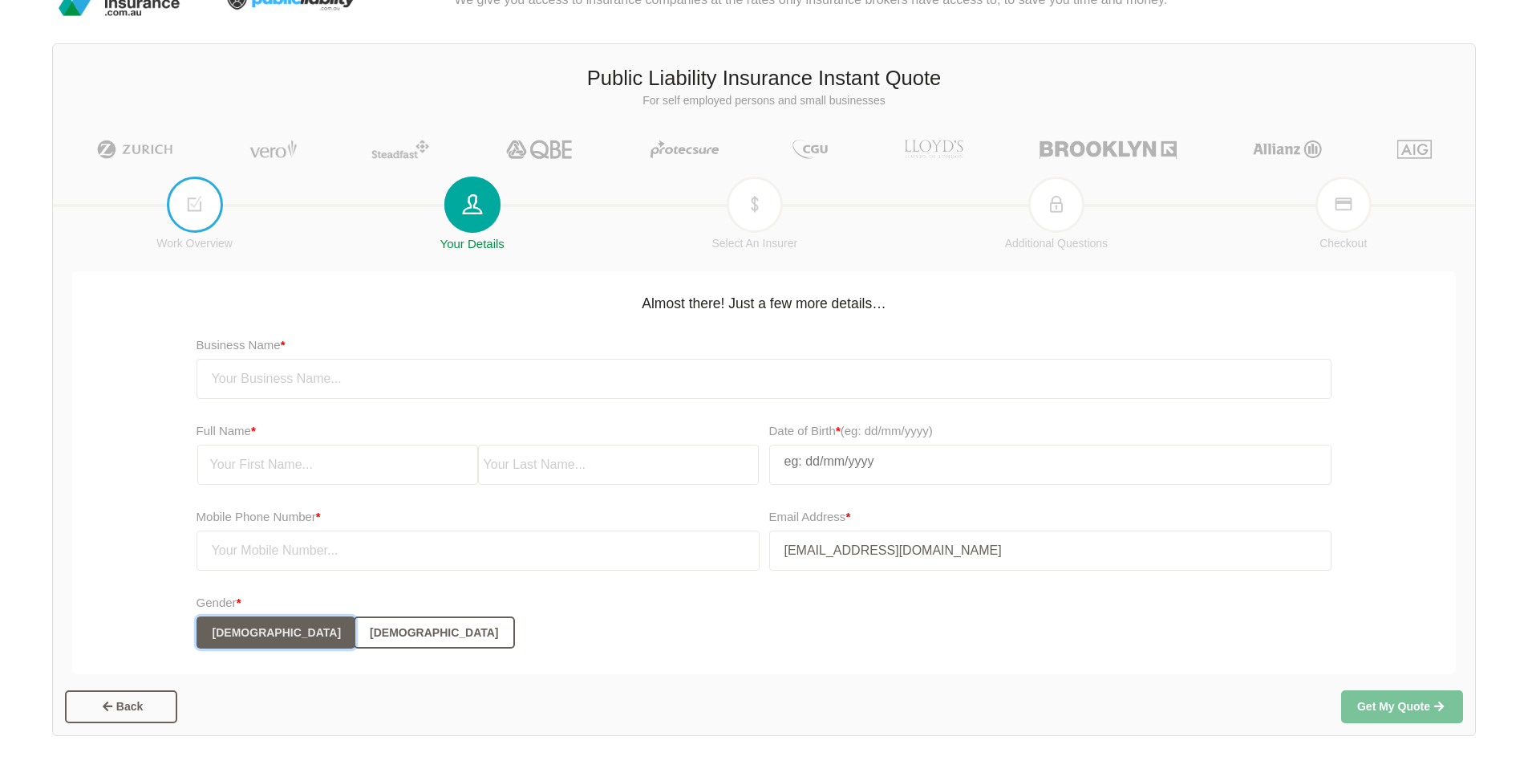
click at [220, 630] on button "[DEMOGRAPHIC_DATA]" at bounding box center [276, 632] width 159 height 32
click at [252, 462] on input "text" at bounding box center [337, 464] width 281 height 40
type input "[PERSON_NAME]"
click at [558, 474] on input "text" at bounding box center [618, 464] width 281 height 40
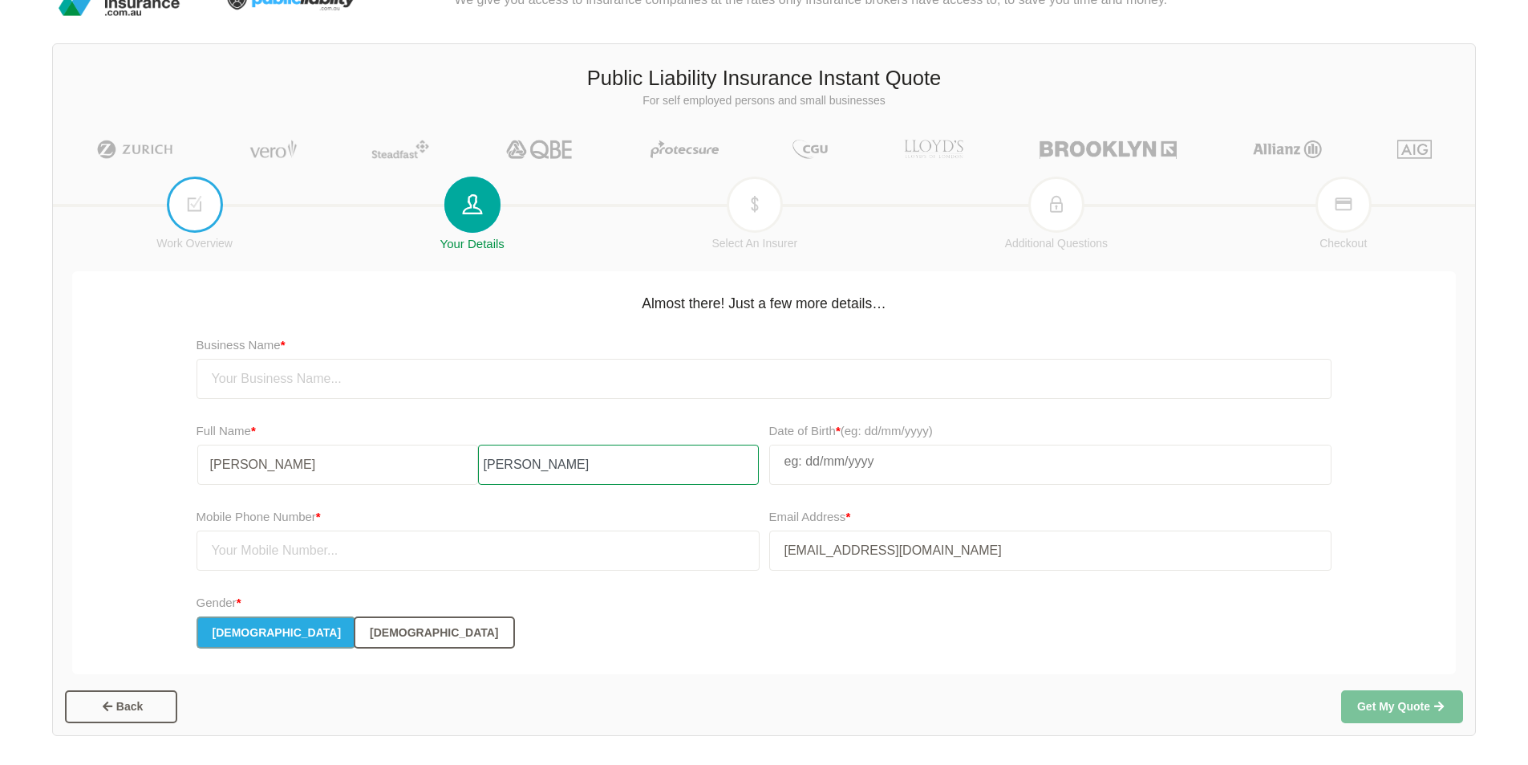
type input "[PERSON_NAME]"
click at [973, 464] on input "text" at bounding box center [1051, 461] width 562 height 32
select select "7"
select select "2007"
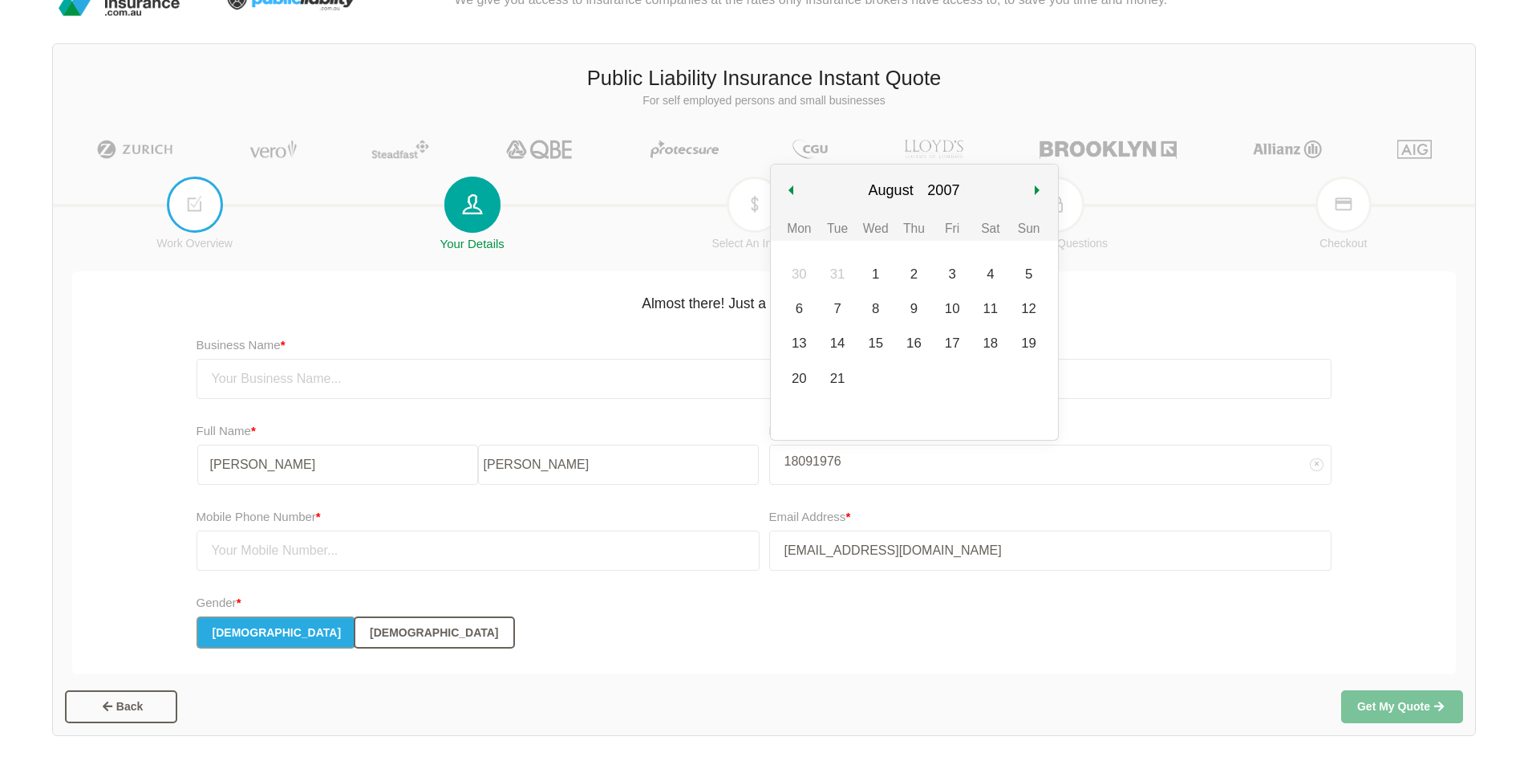
type input "18091976"
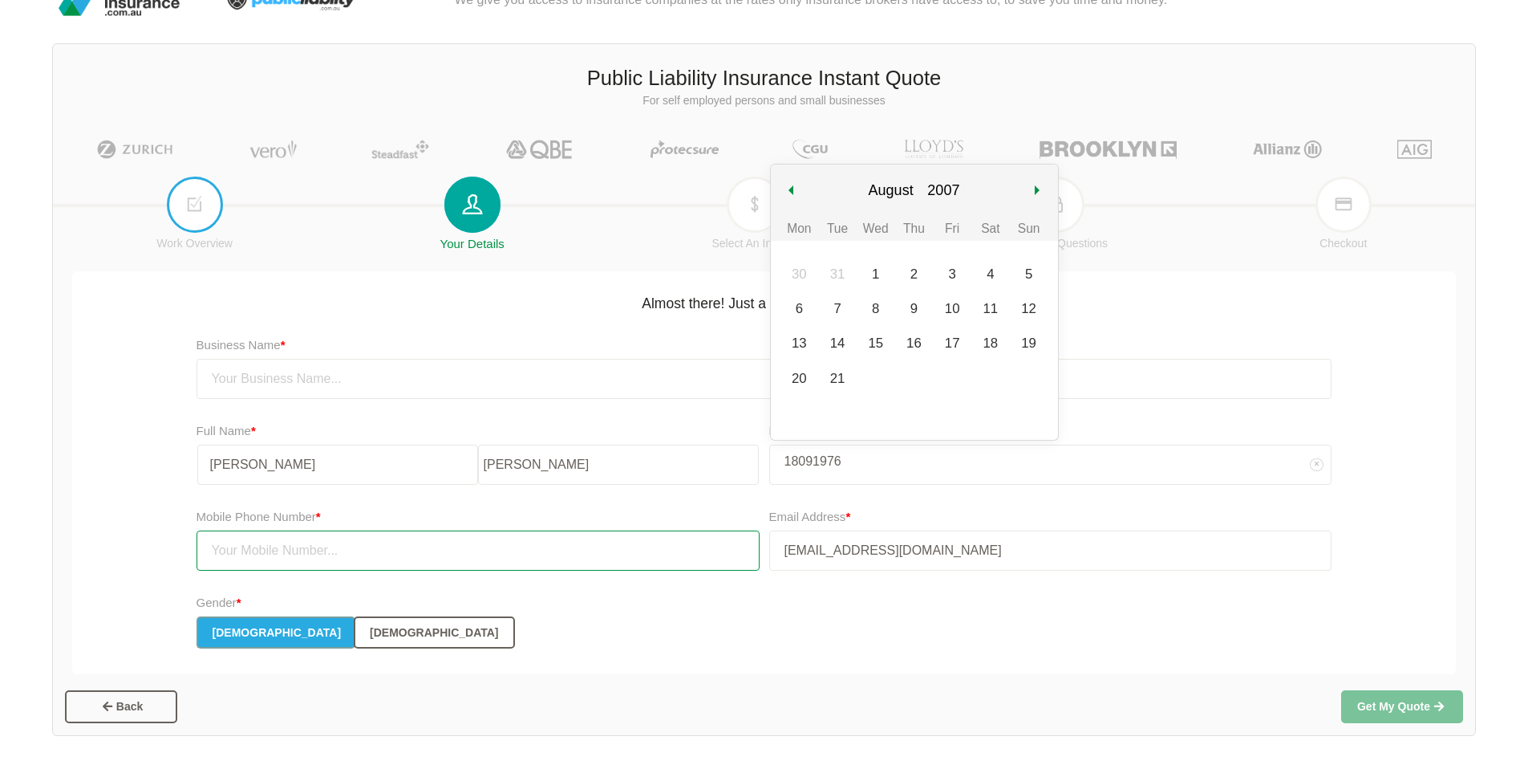
click at [439, 558] on input "text" at bounding box center [478, 550] width 563 height 40
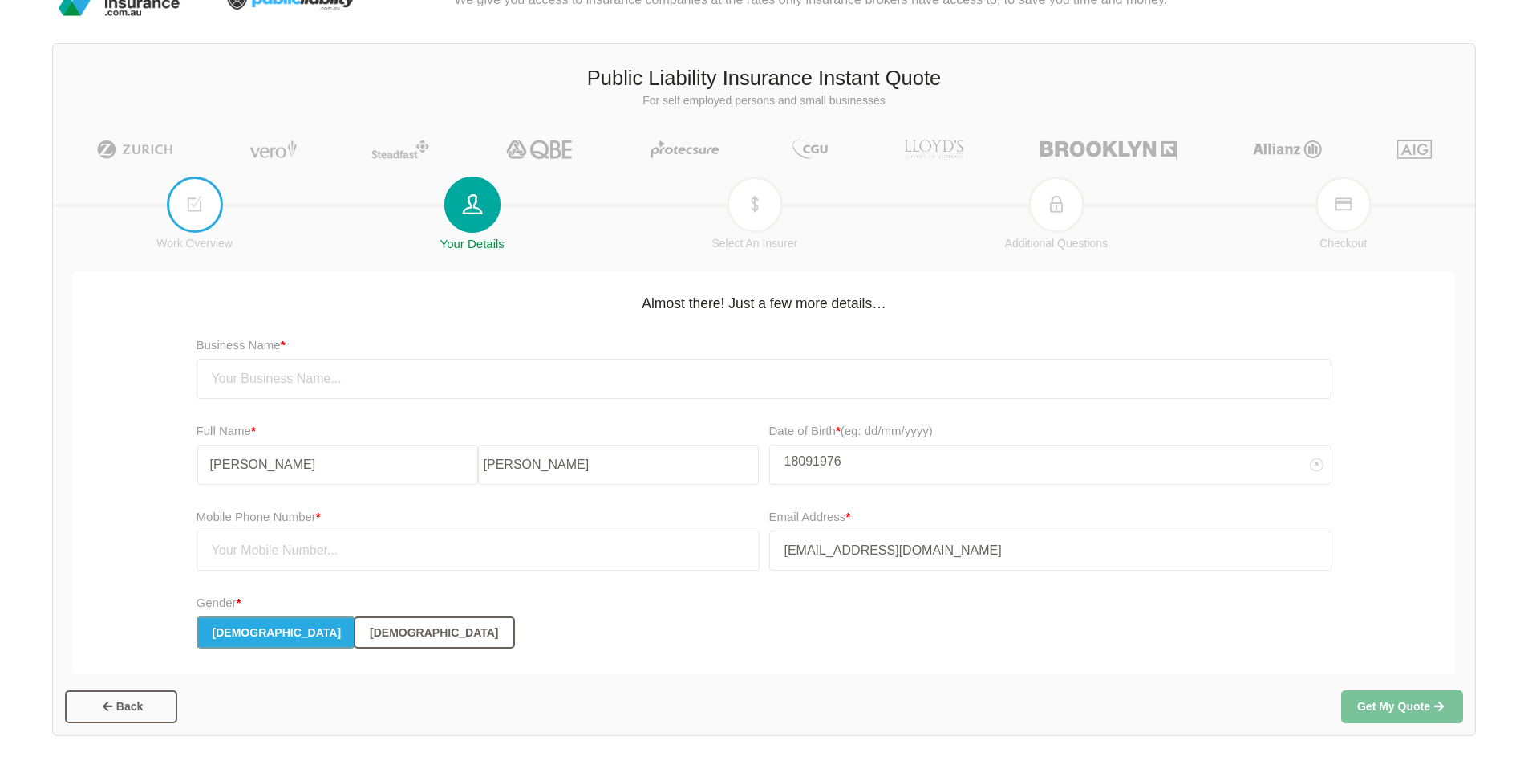
select select "7"
select select "2007"
click at [797, 460] on input "18091976" at bounding box center [1051, 461] width 562 height 32
click at [816, 461] on input "18/091976" at bounding box center [1051, 461] width 562 height 32
type input "[DATE]"
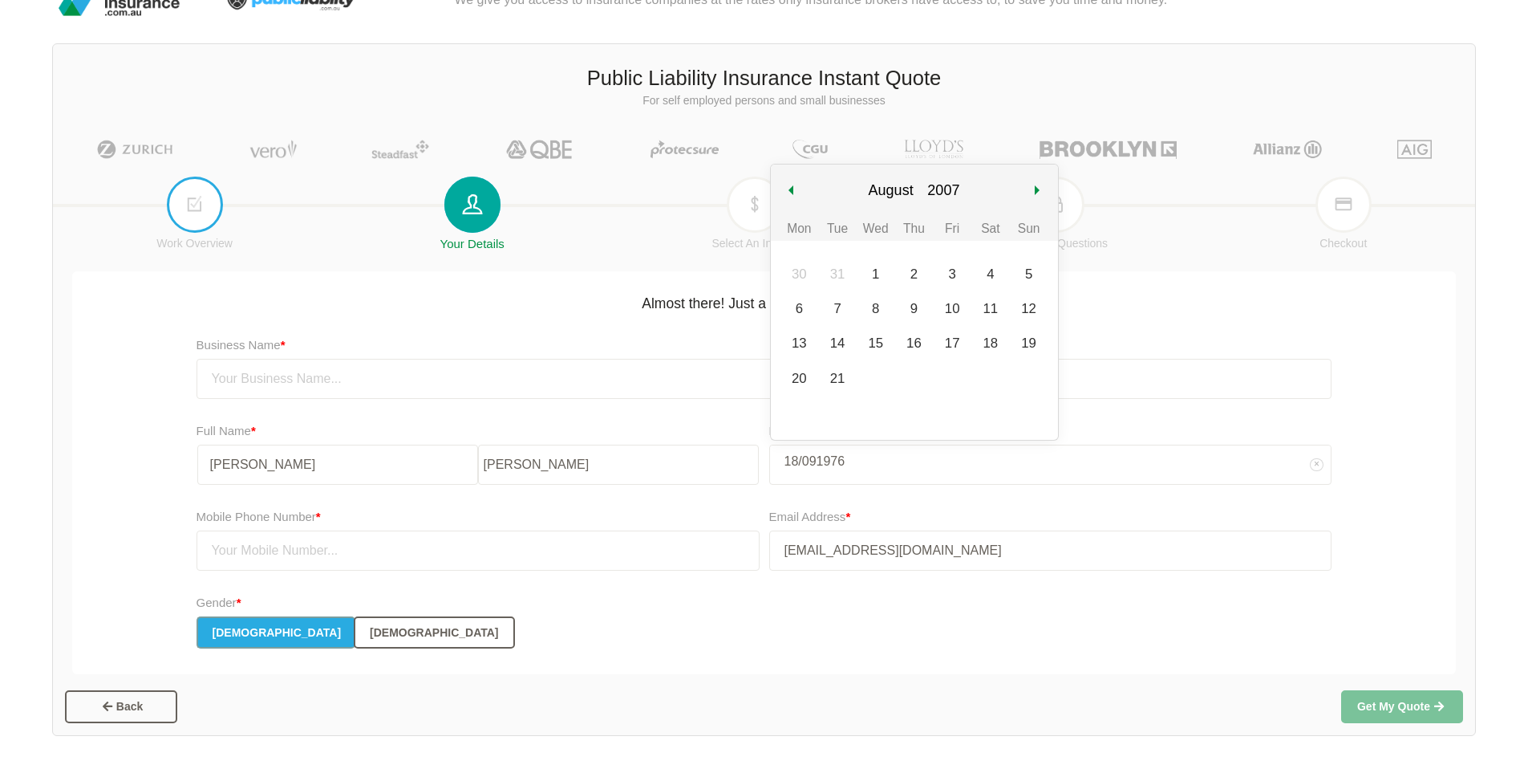
select select "8"
select select "1976"
type input "[DATE]"
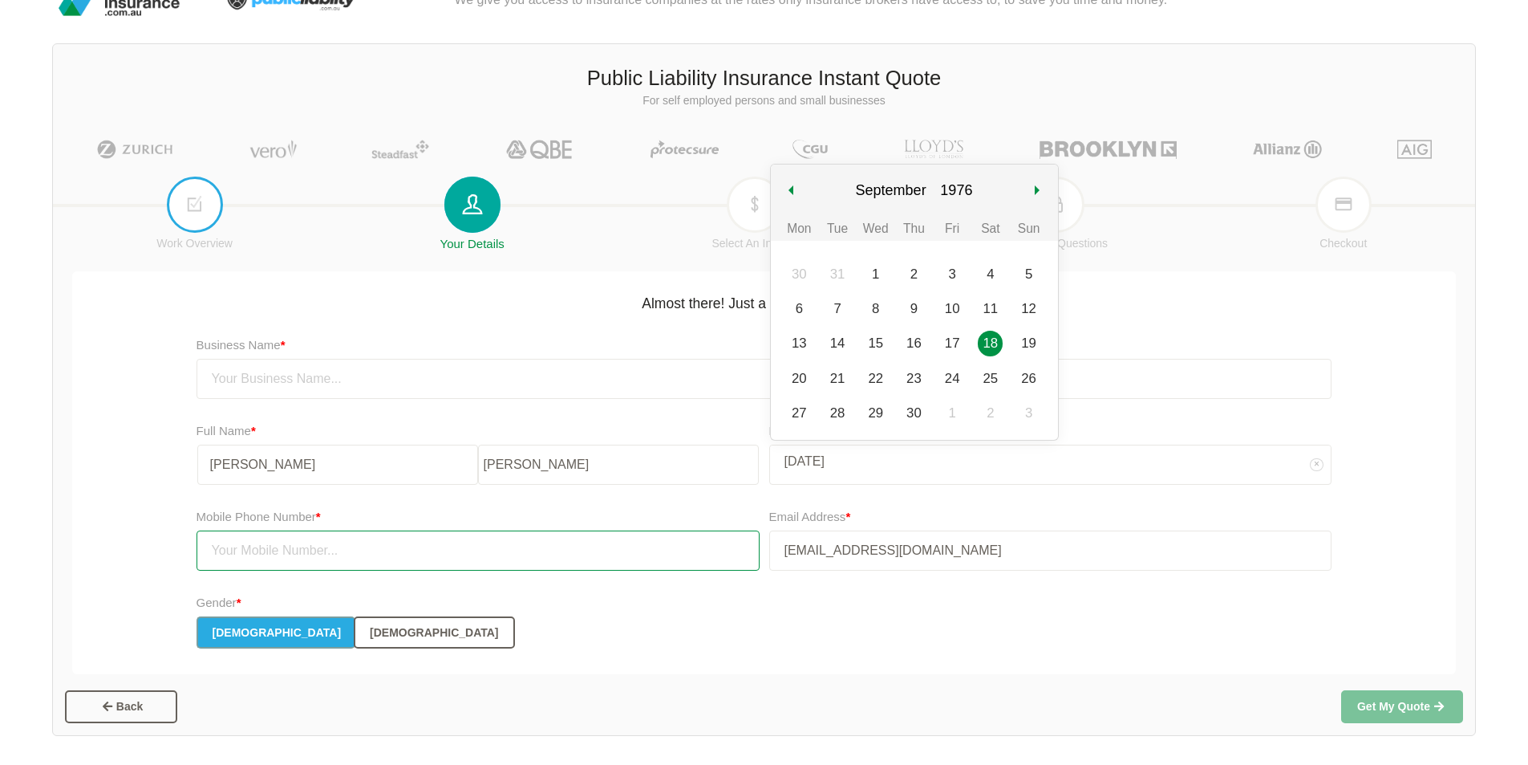
click at [348, 562] on input "text" at bounding box center [478, 550] width 563 height 40
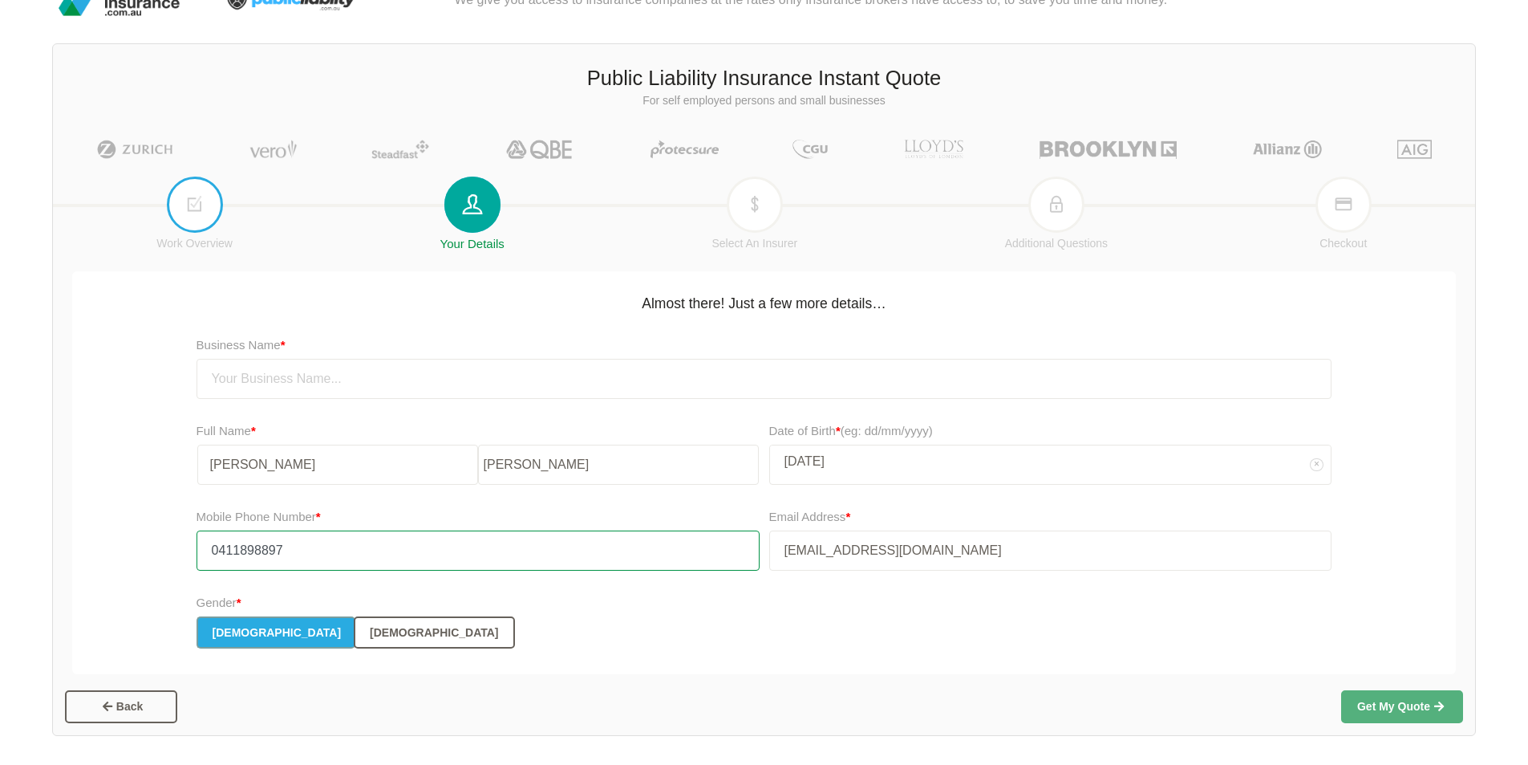
type input "0411898897"
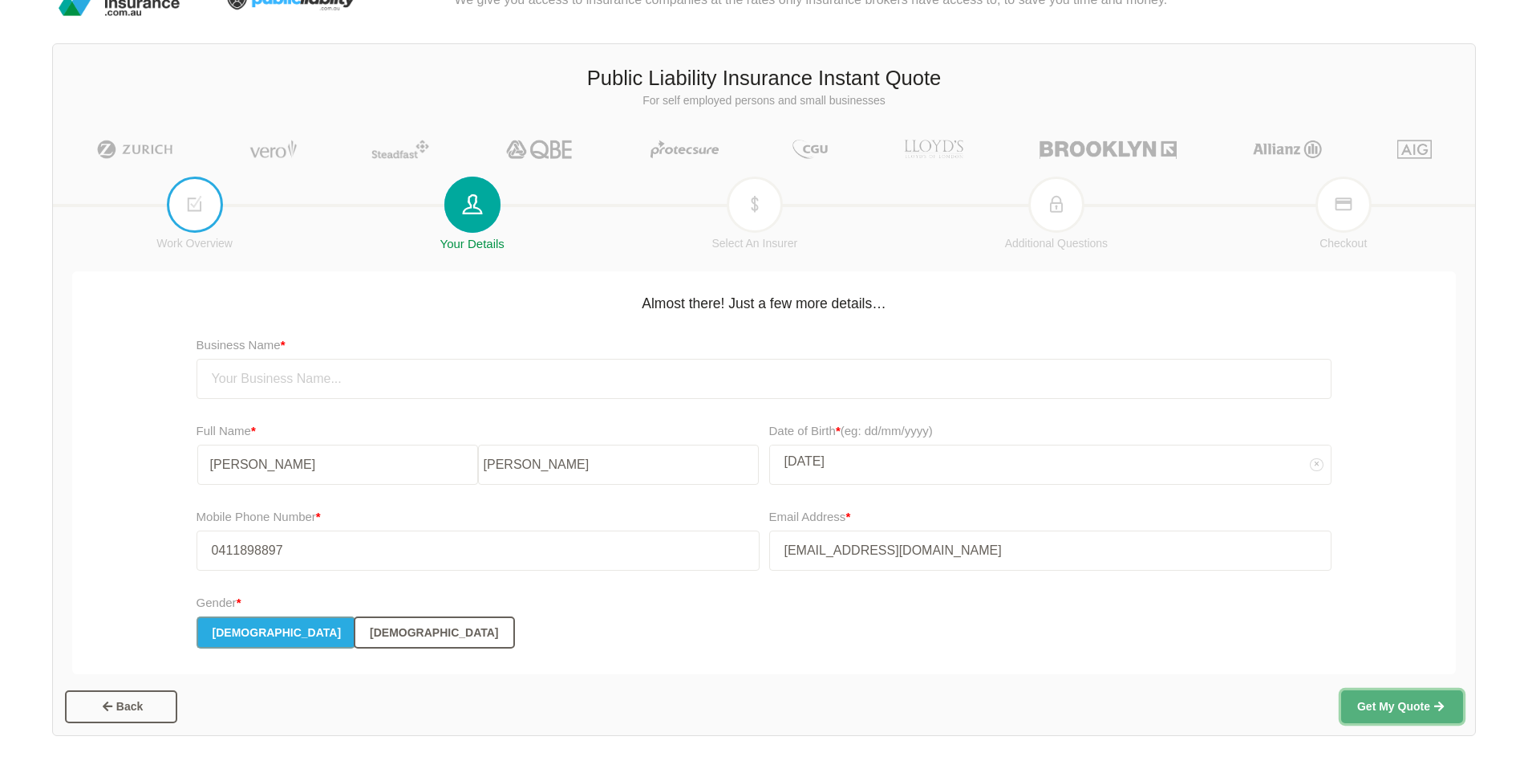
click at [1416, 708] on button "Get My Quote" at bounding box center [1402, 706] width 122 height 32
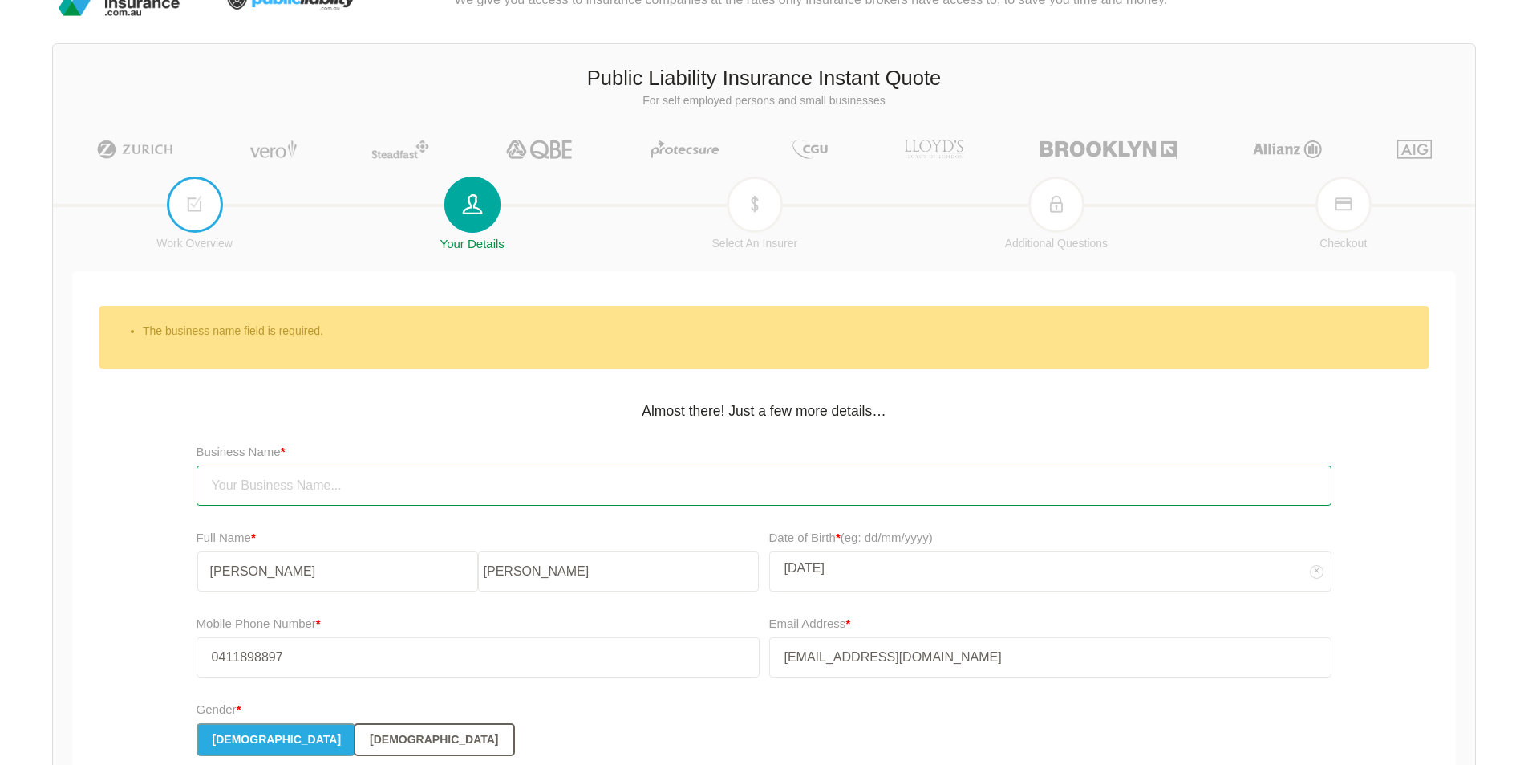
click at [351, 474] on input "text" at bounding box center [765, 485] width 1136 height 40
type input "N"
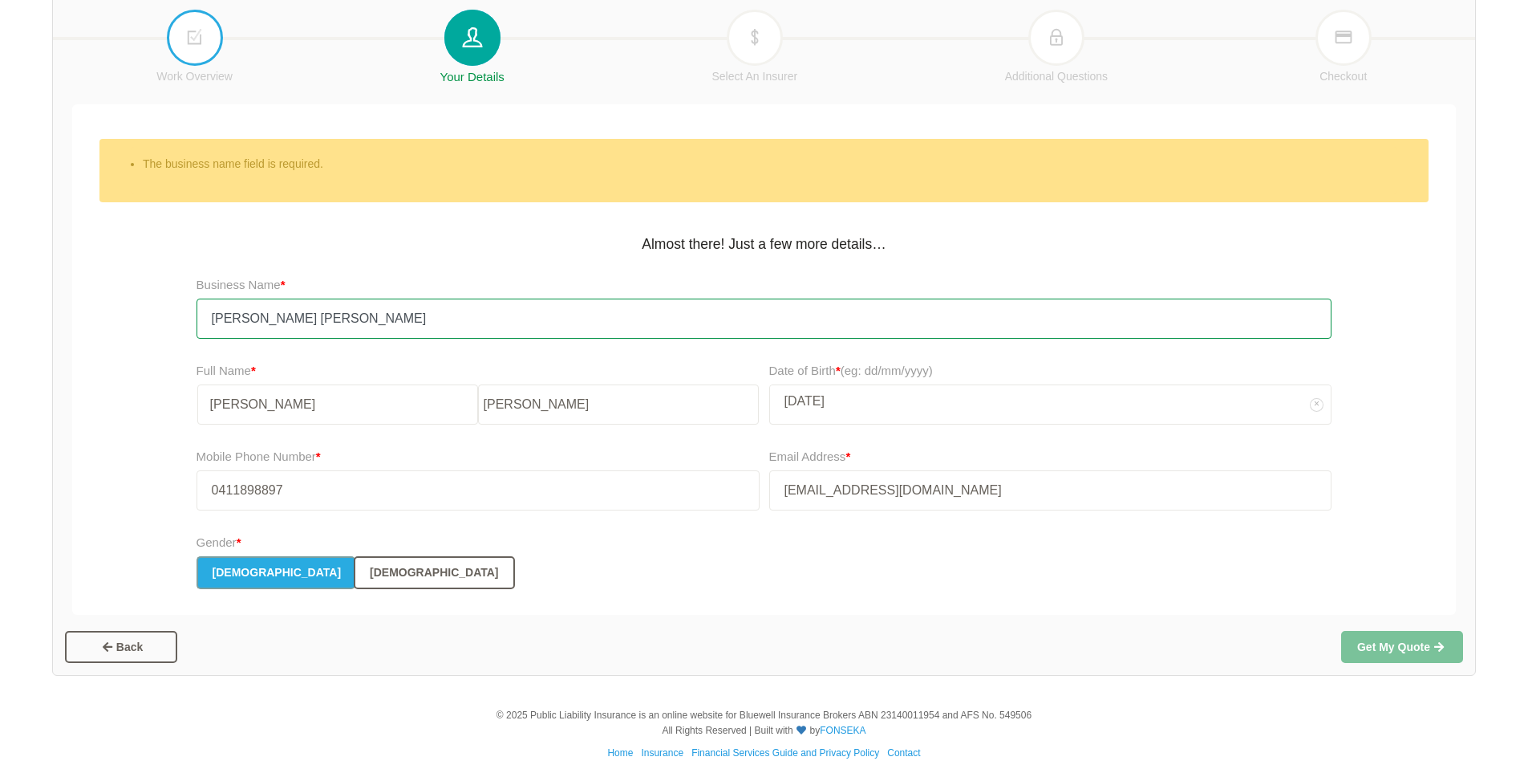
scroll to position [225, 0]
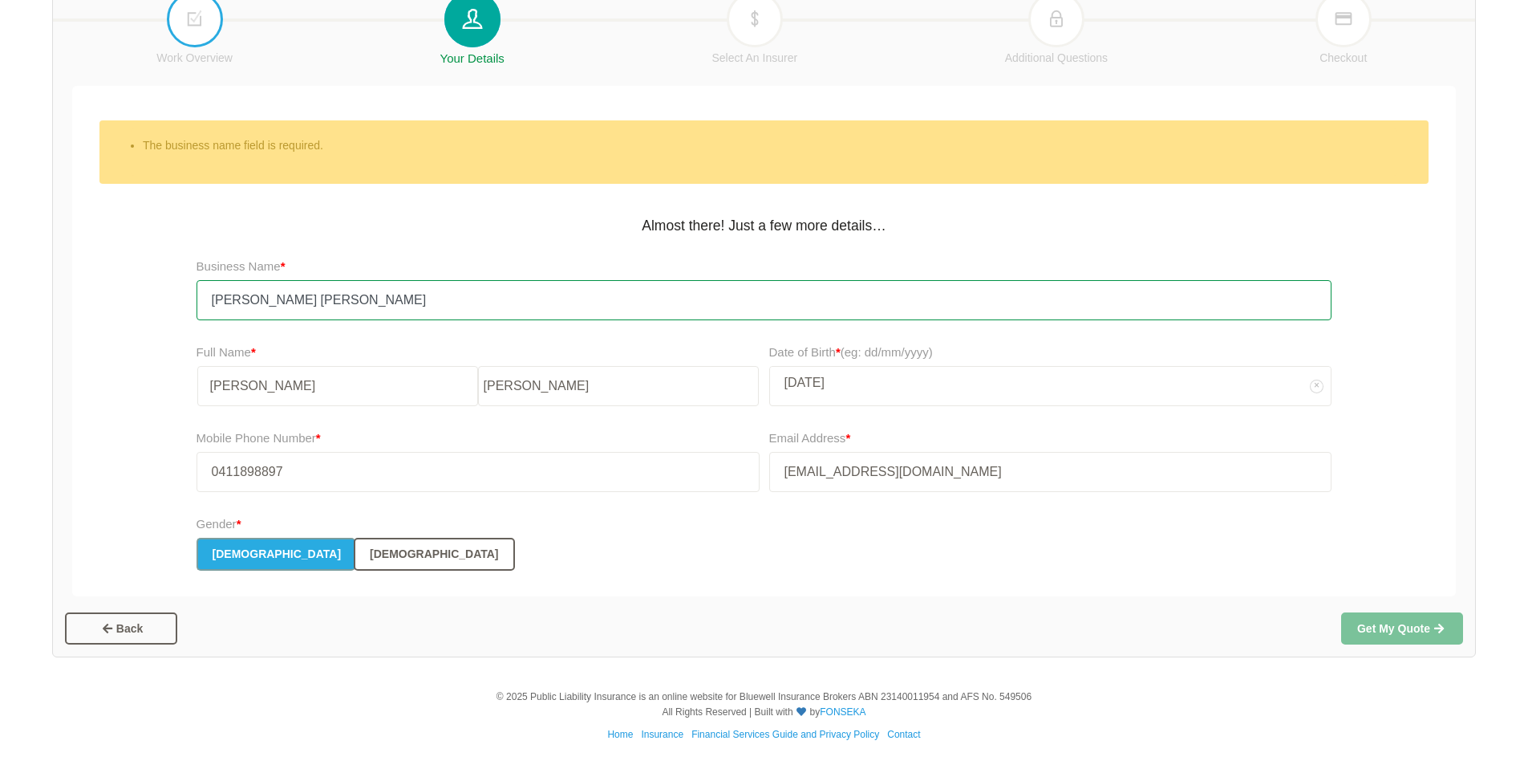
type input "[PERSON_NAME] [PERSON_NAME]"
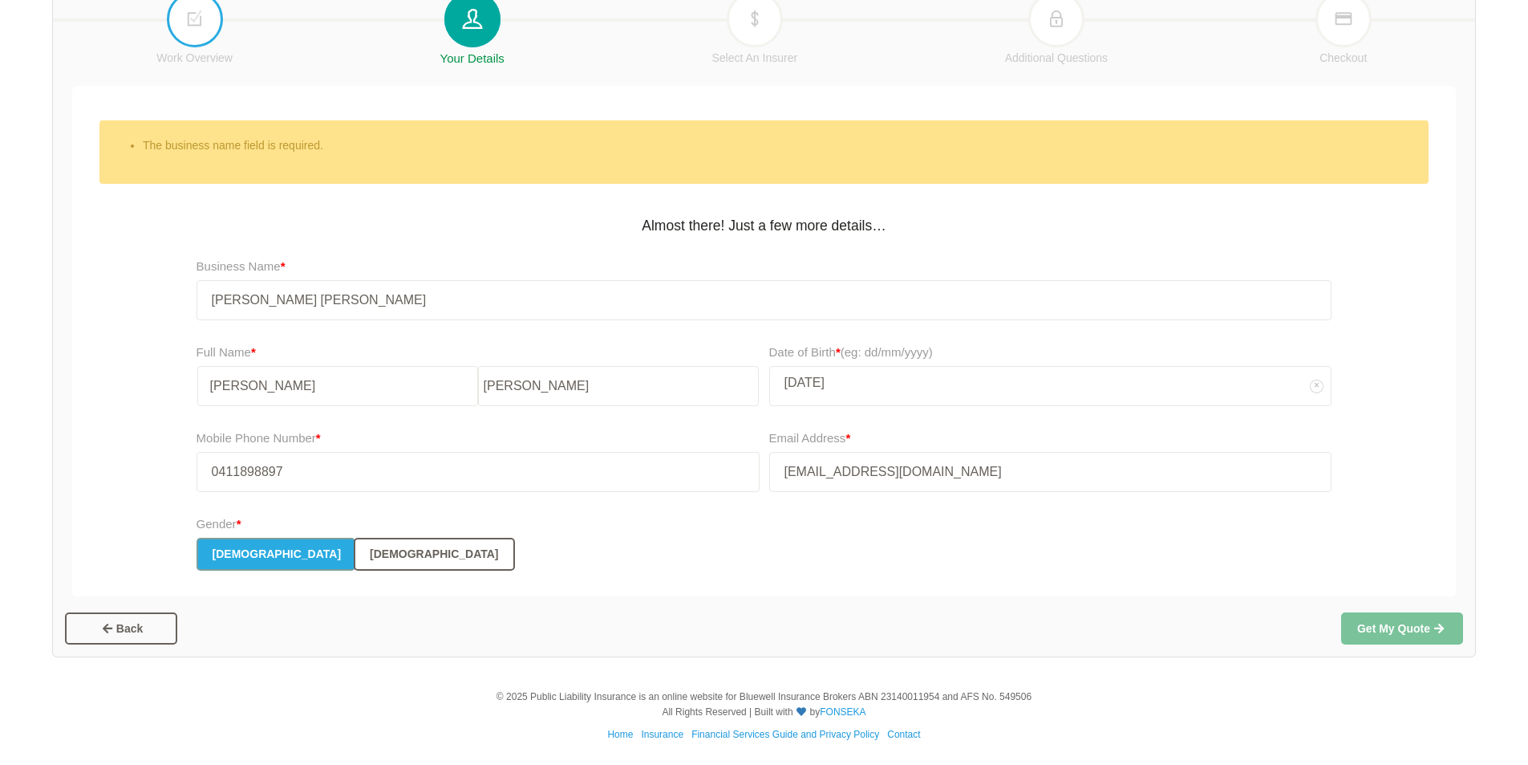
click at [99, 433] on div "Mobile Phone Number * 0411898897 Email Address * [EMAIL_ADDRESS][DOMAIN_NAME]" at bounding box center [764, 467] width 1392 height 86
click at [1367, 638] on button "Get My Quote" at bounding box center [1402, 628] width 122 height 32
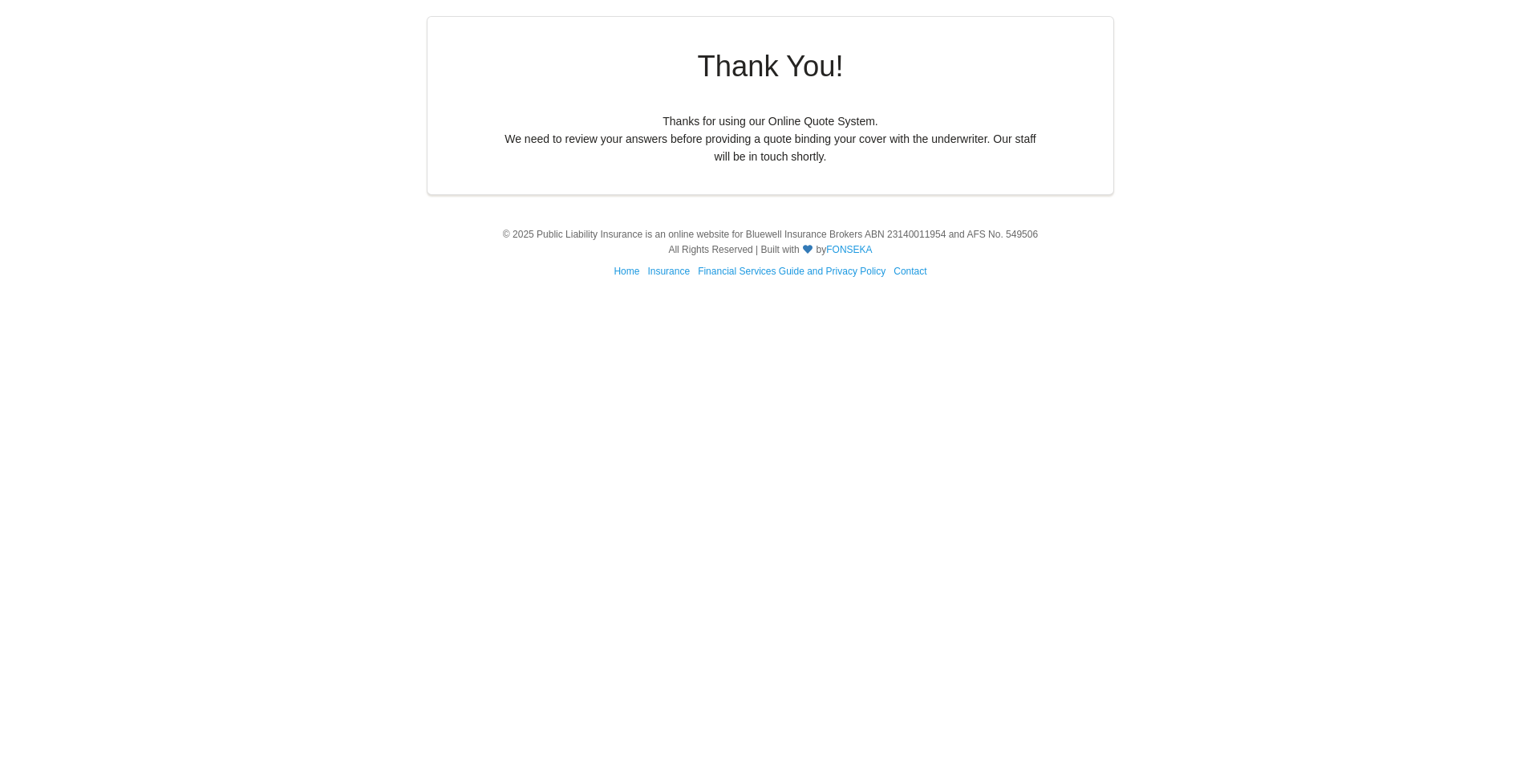
scroll to position [0, 0]
